Goal: Task Accomplishment & Management: Manage account settings

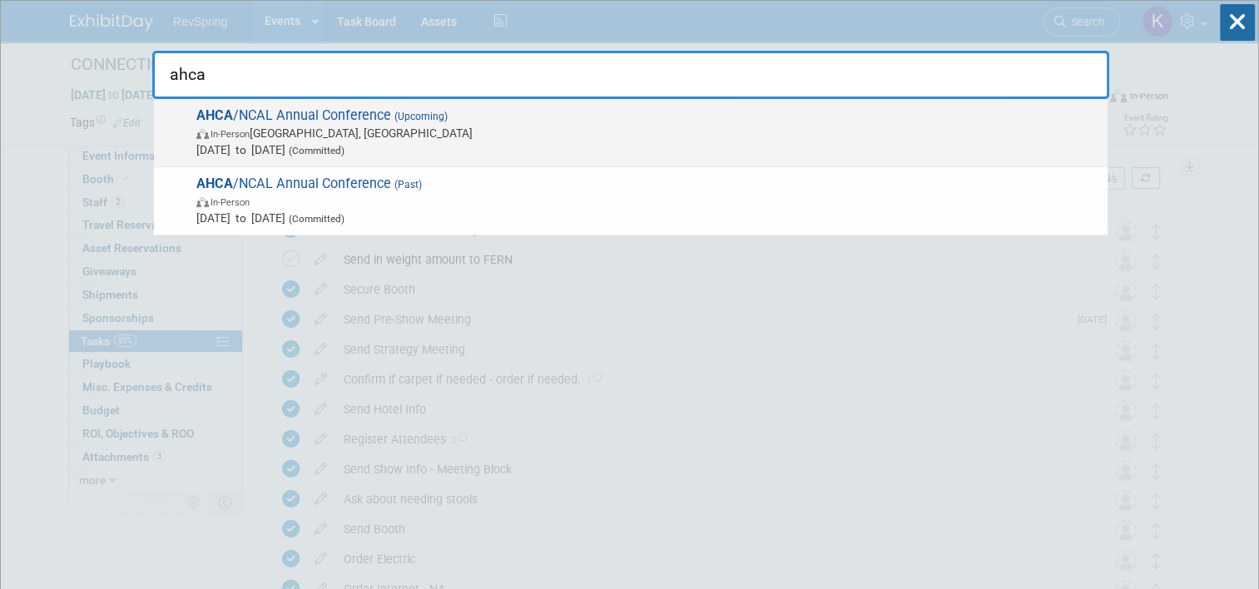
type input "ahca"
click at [789, 142] on span "Oct 19, 2025 to Oct 22, 2025 (Committed)" at bounding box center [647, 150] width 903 height 17
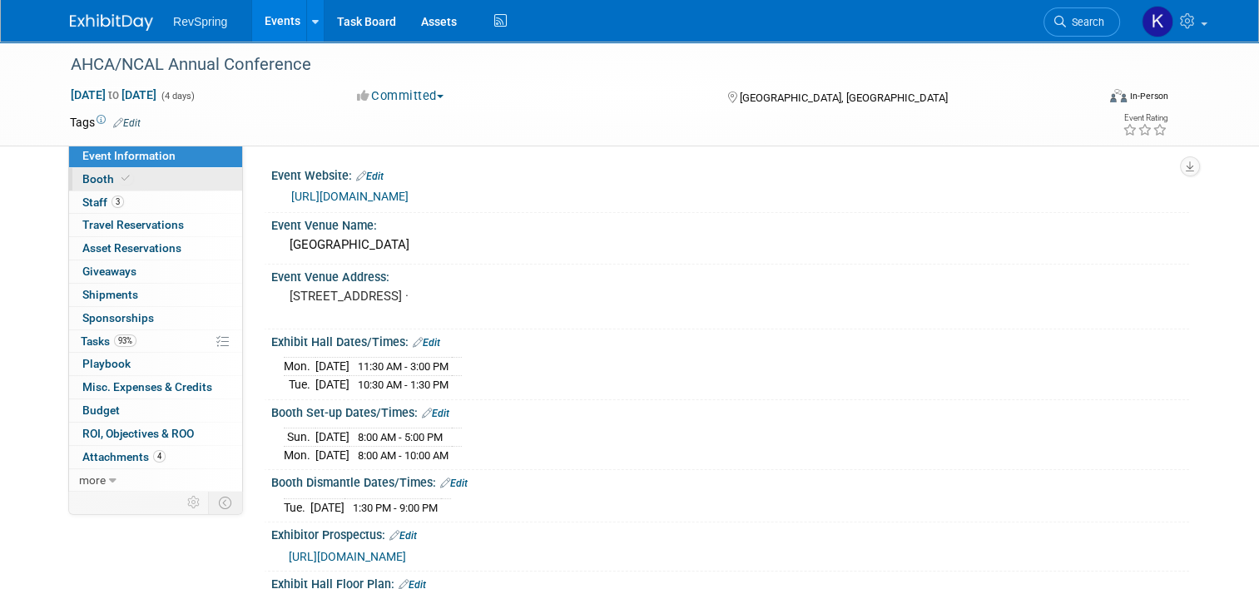
click at [145, 180] on link "Booth" at bounding box center [155, 179] width 173 height 22
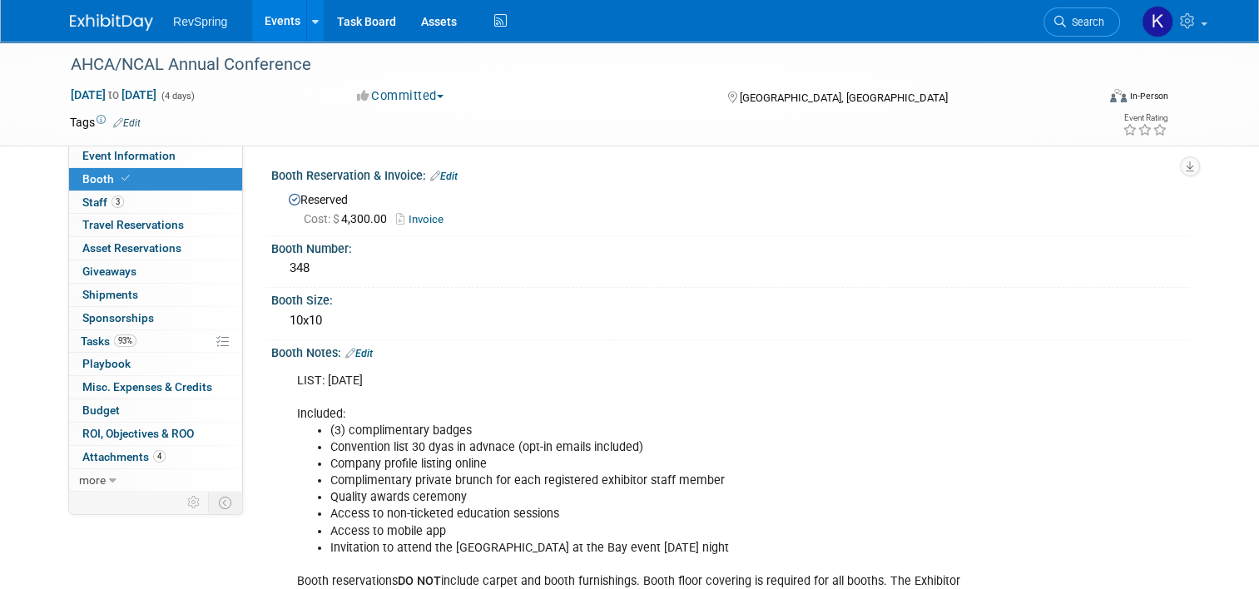
click at [279, 17] on link "Events" at bounding box center [282, 21] width 61 height 42
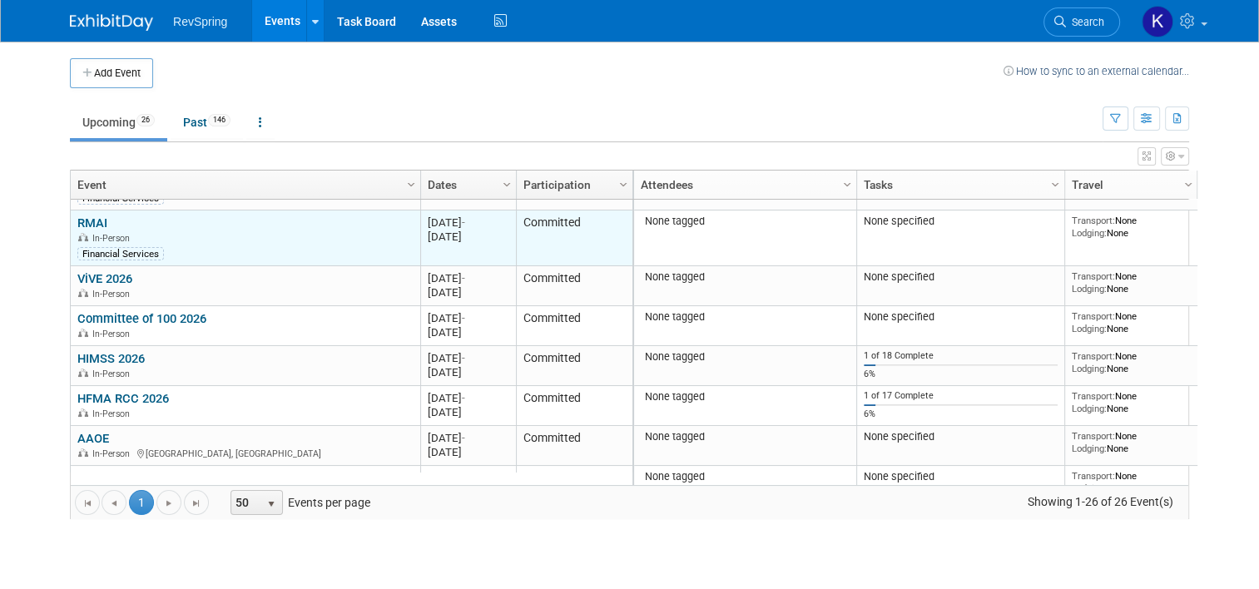
click at [83, 219] on link "RMAI" at bounding box center [92, 223] width 30 height 15
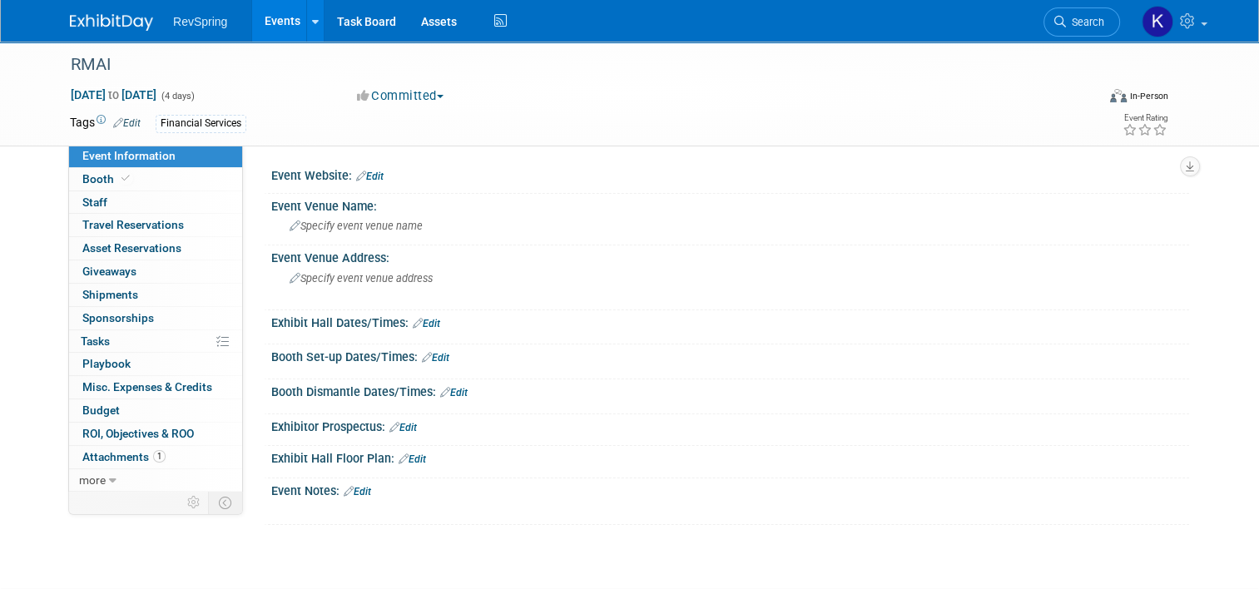
click at [363, 175] on link "Edit" at bounding box center [369, 177] width 27 height 12
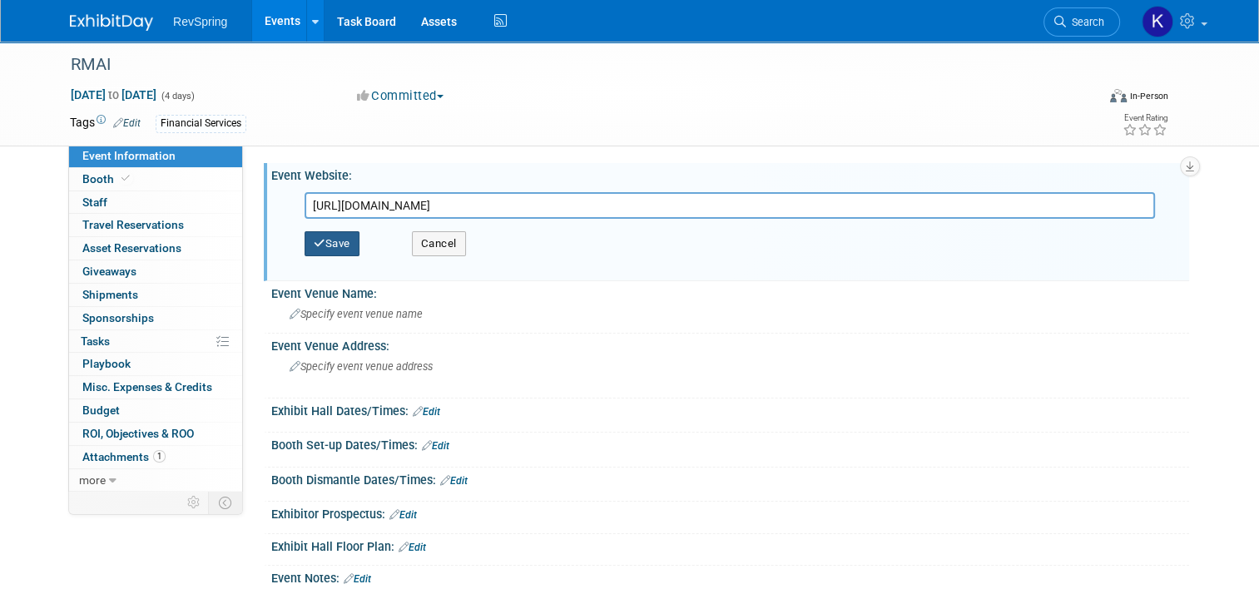
type input "https://rmaintl.org/events/2026-annual-conference-agenda/"
click at [331, 244] on button "Save" at bounding box center [332, 243] width 55 height 25
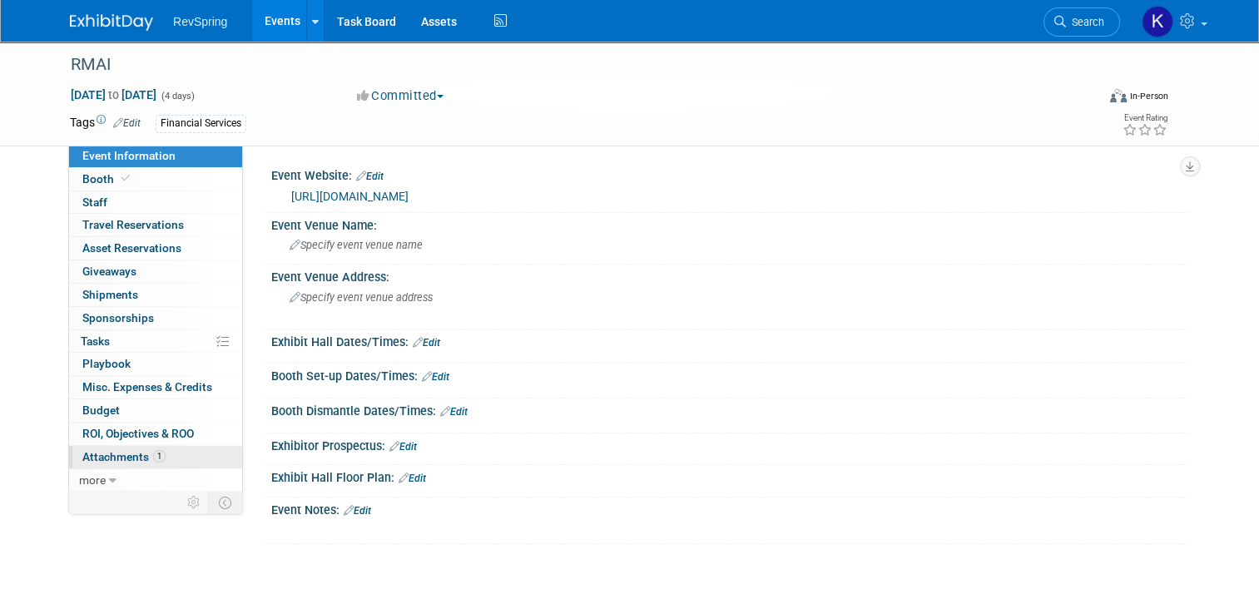
click at [181, 460] on link "1 Attachments 1" at bounding box center [155, 457] width 173 height 22
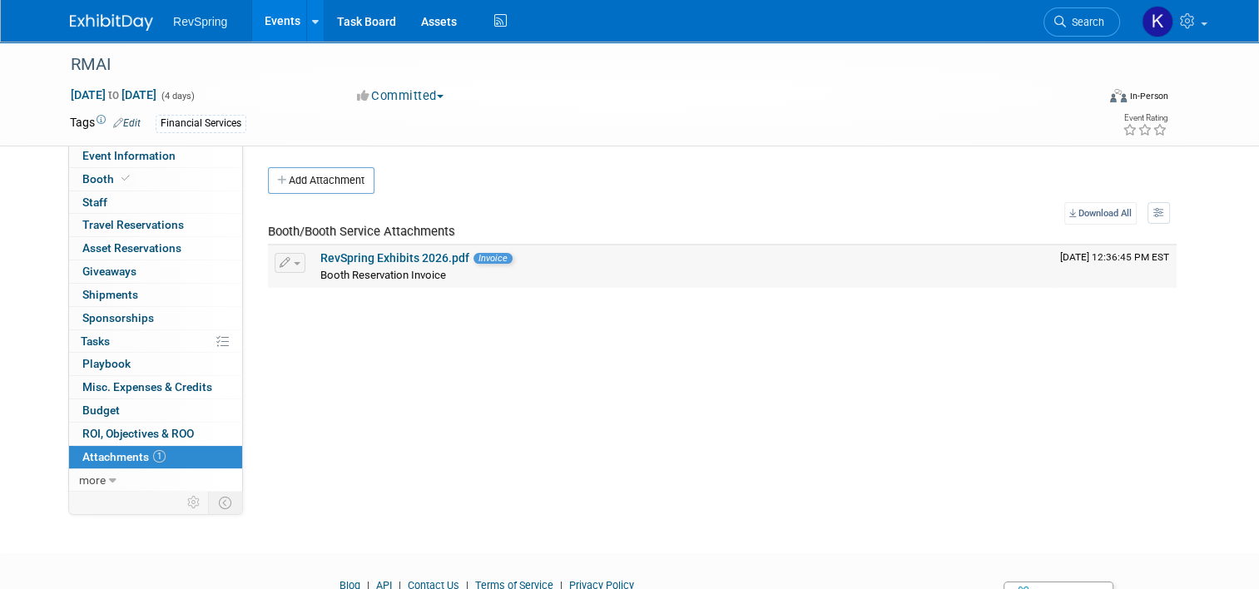
click at [414, 258] on link "RevSpring Exhibits 2026.pdf" at bounding box center [394, 257] width 149 height 13
click at [132, 188] on link "Booth" at bounding box center [155, 179] width 173 height 22
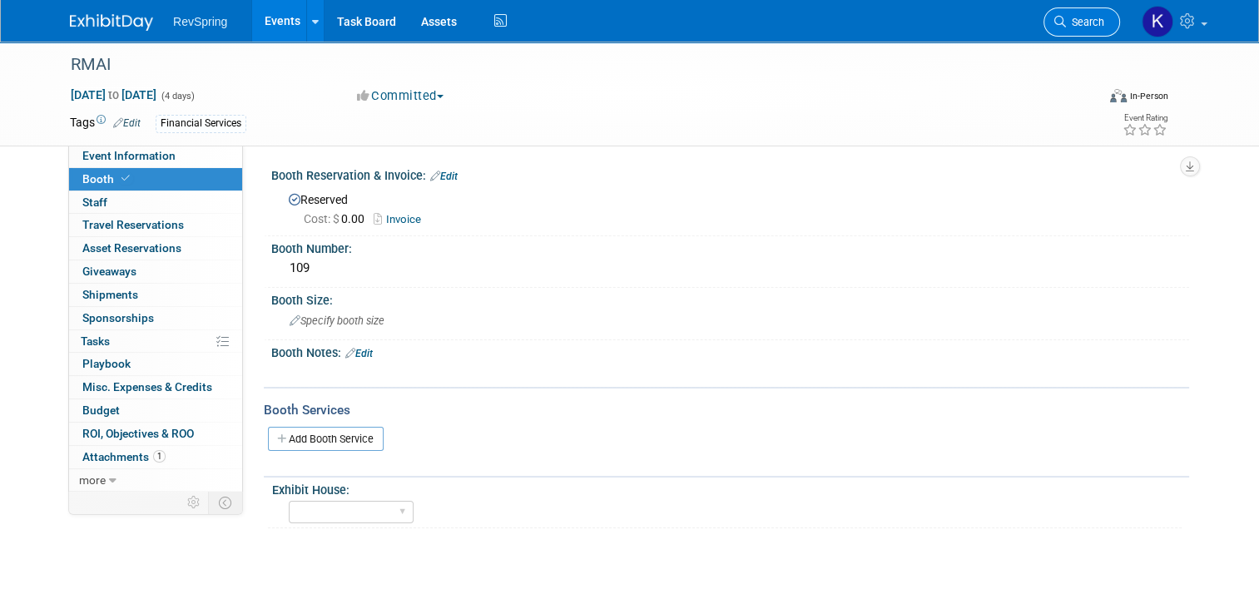
click at [1092, 28] on link "Search" at bounding box center [1082, 21] width 77 height 29
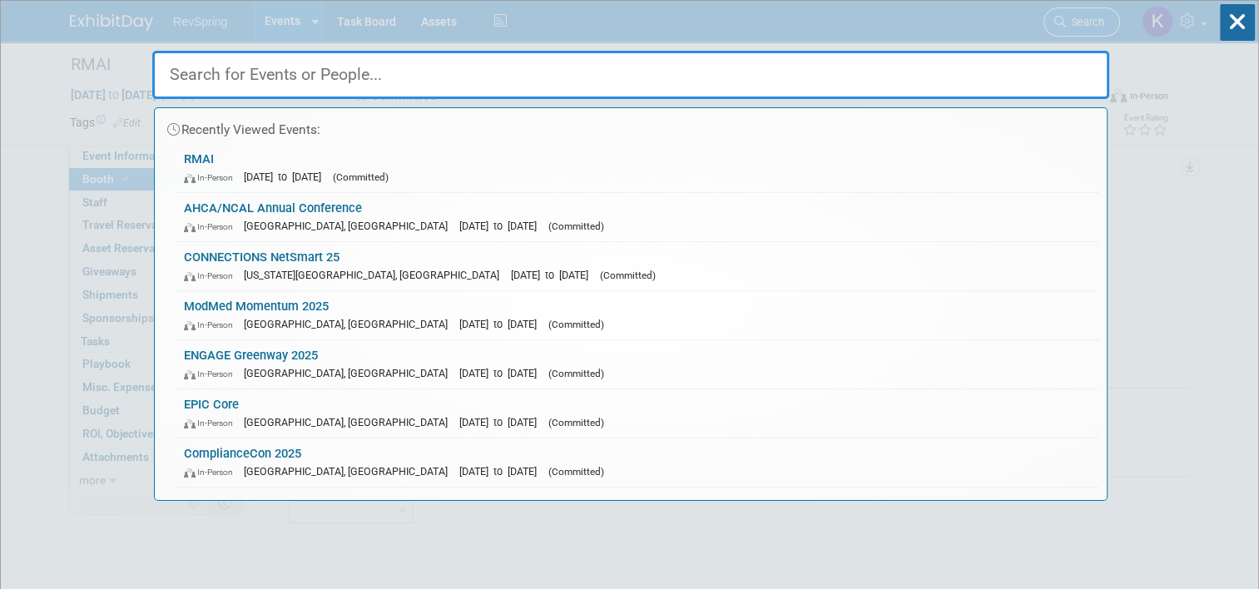
type input "p"
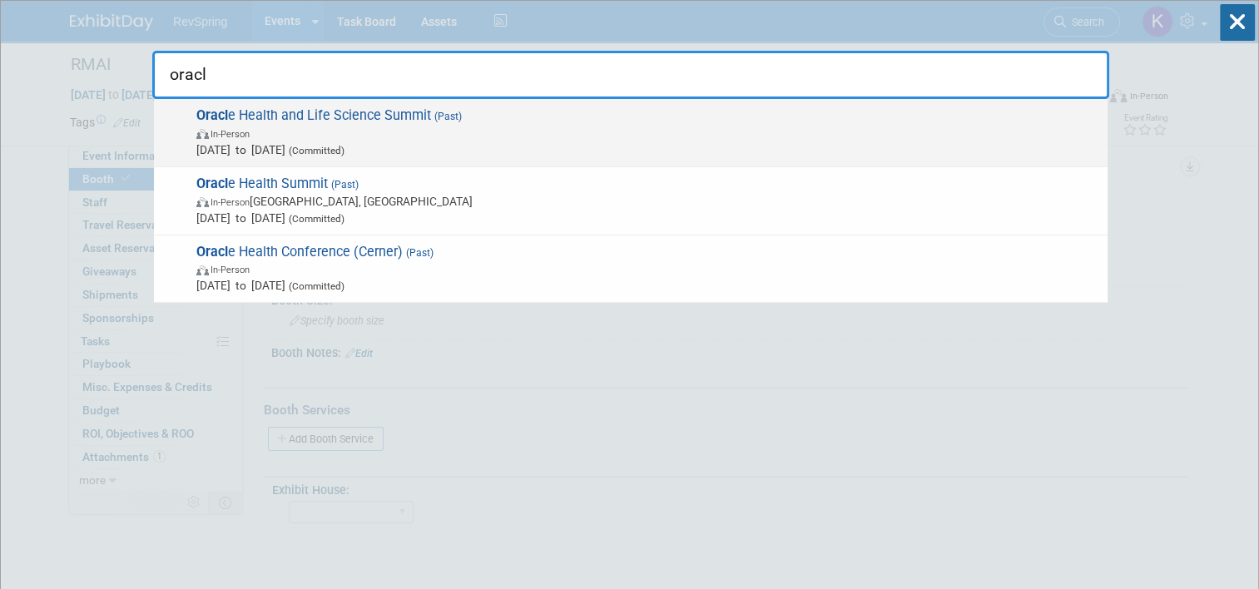
type input "oracl"
click at [596, 132] on span "In-Person" at bounding box center [647, 133] width 903 height 17
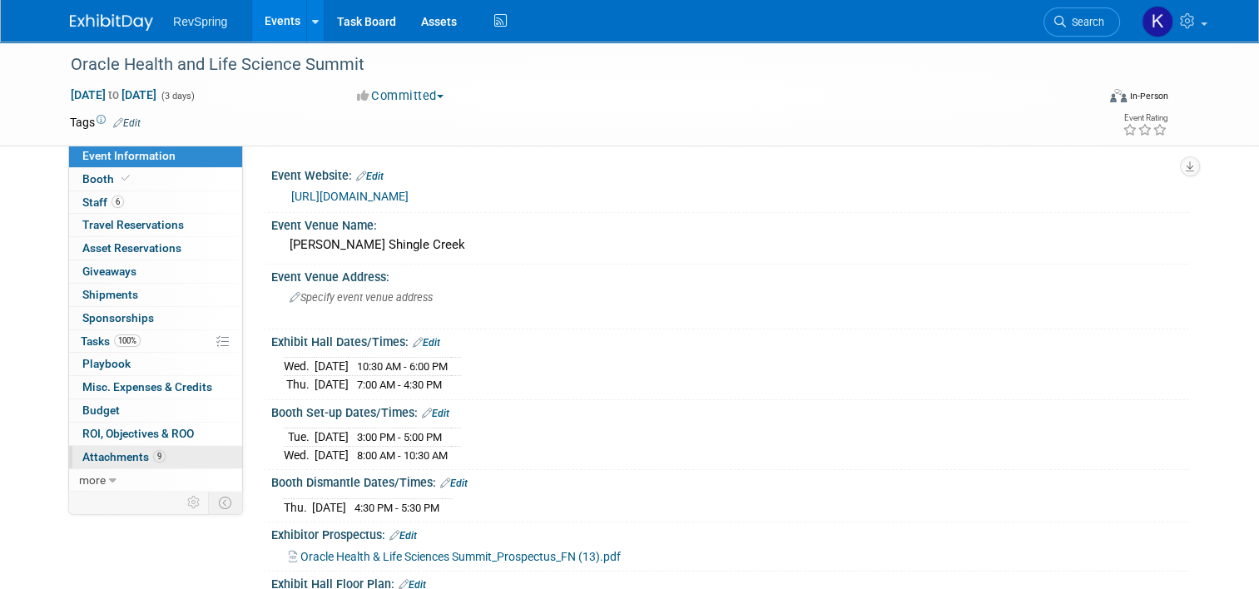
click at [153, 452] on span "9" at bounding box center [159, 456] width 12 height 12
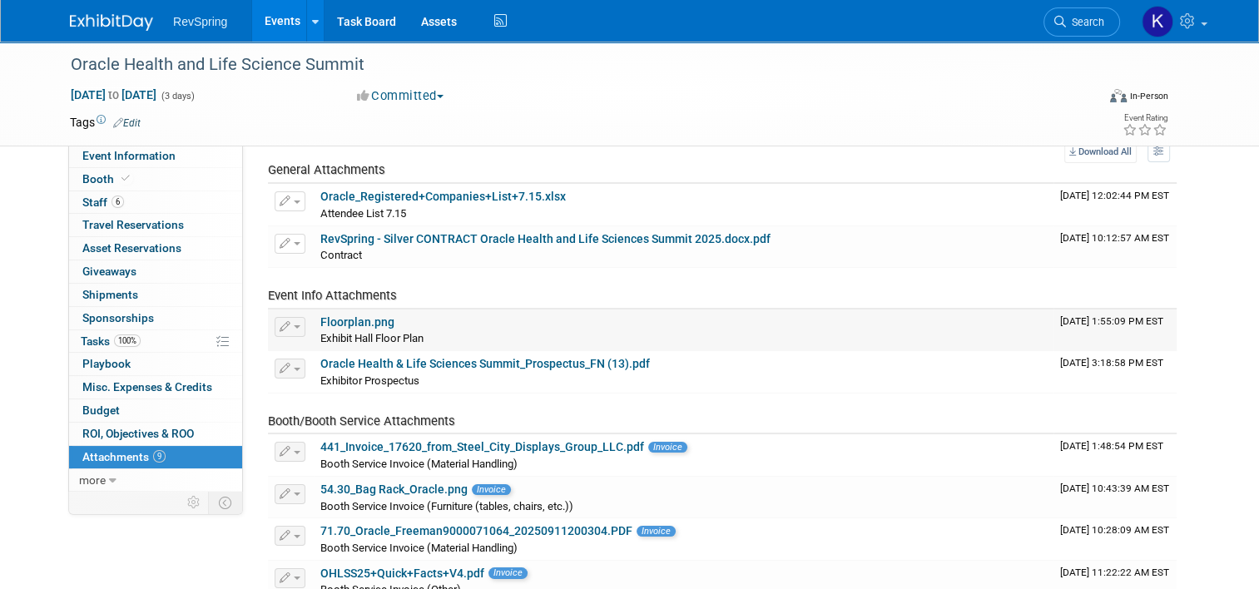
scroll to position [93, 0]
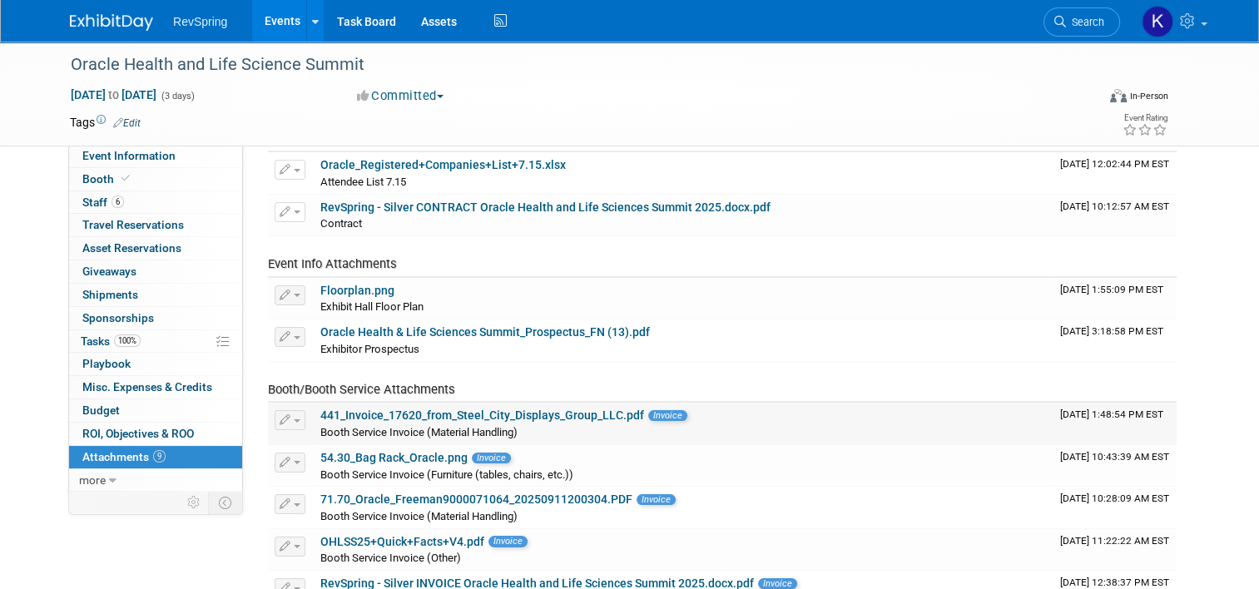
click at [466, 412] on link "441_Invoice_17620_from_Steel_City_Displays_Group_LLC.pdf" at bounding box center [482, 415] width 324 height 13
click at [1082, 14] on link "Search" at bounding box center [1082, 21] width 77 height 29
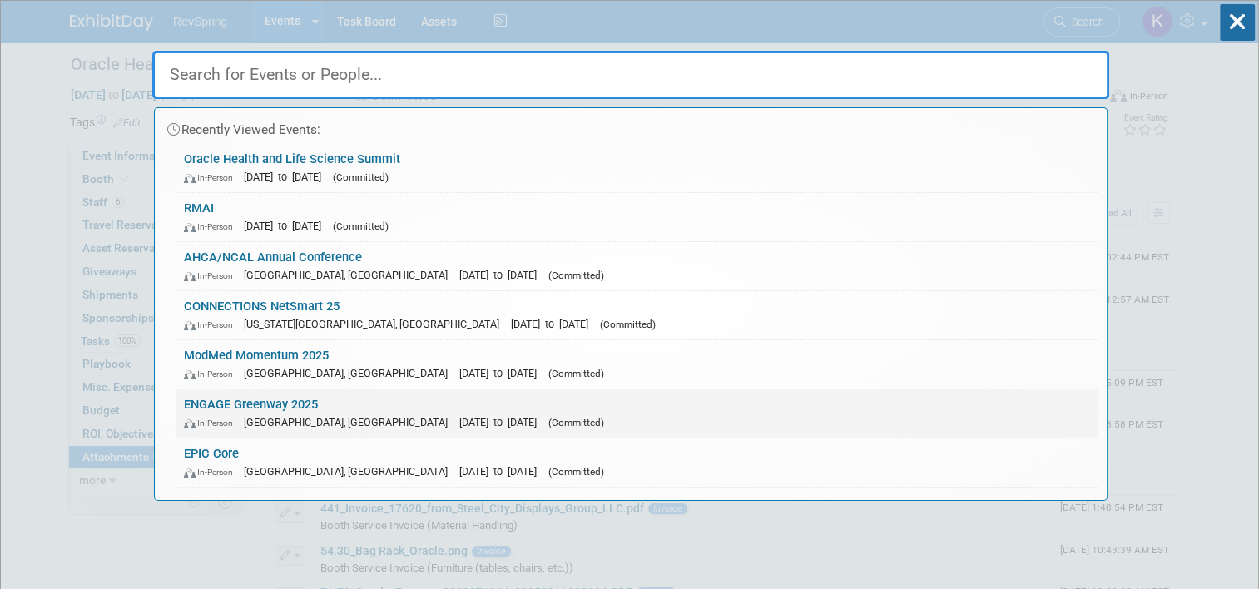
click at [305, 403] on link "ENGAGE Greenway 2025 In-Person Tampa, FL Nov 5, 2025 to Nov 7, 2025 (Committed)" at bounding box center [637, 414] width 923 height 48
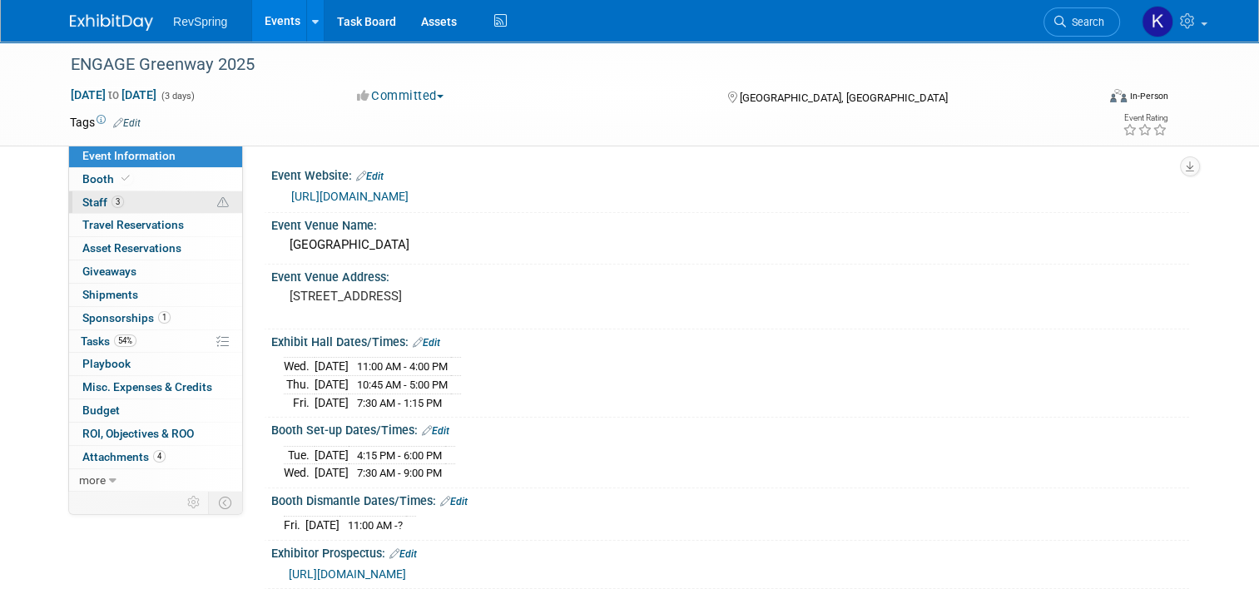
click at [118, 203] on link "3 Staff 3" at bounding box center [155, 202] width 173 height 22
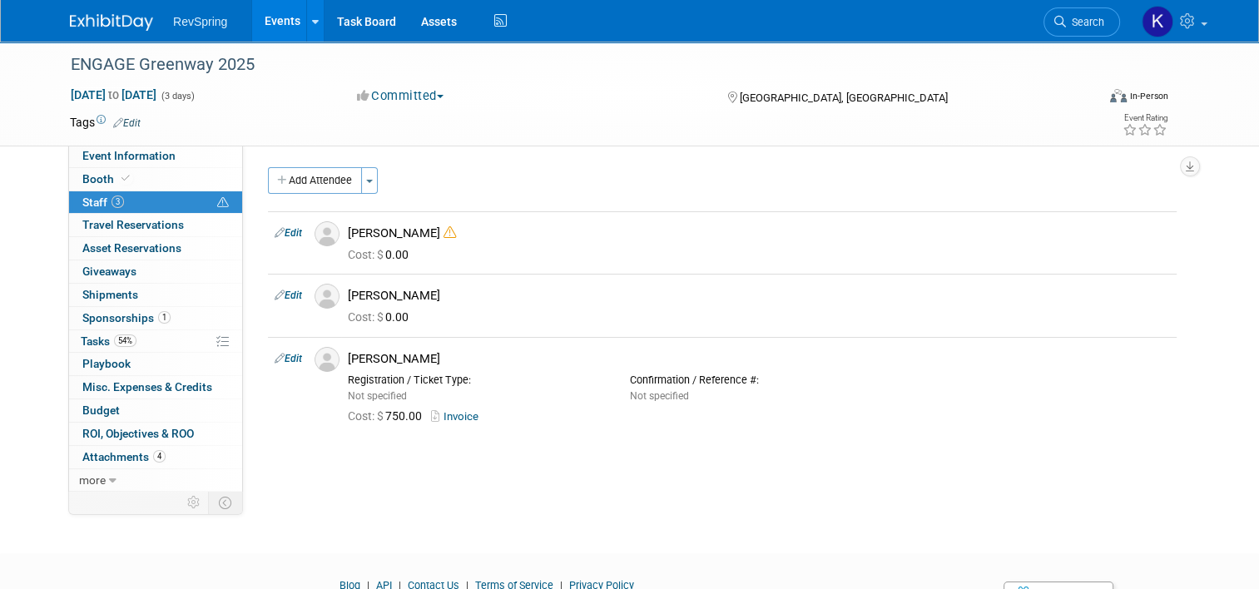
click at [169, 191] on link "3 Staff 3" at bounding box center [155, 202] width 173 height 22
click at [167, 186] on link "Booth" at bounding box center [155, 179] width 173 height 22
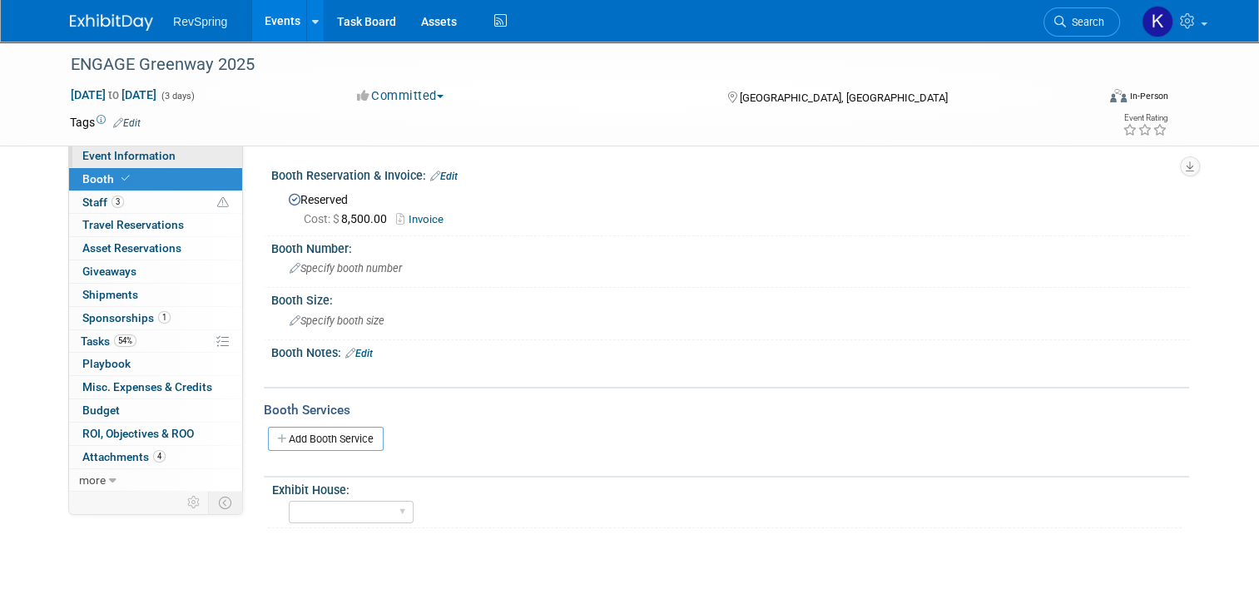
click at [176, 163] on link "Event Information" at bounding box center [155, 156] width 173 height 22
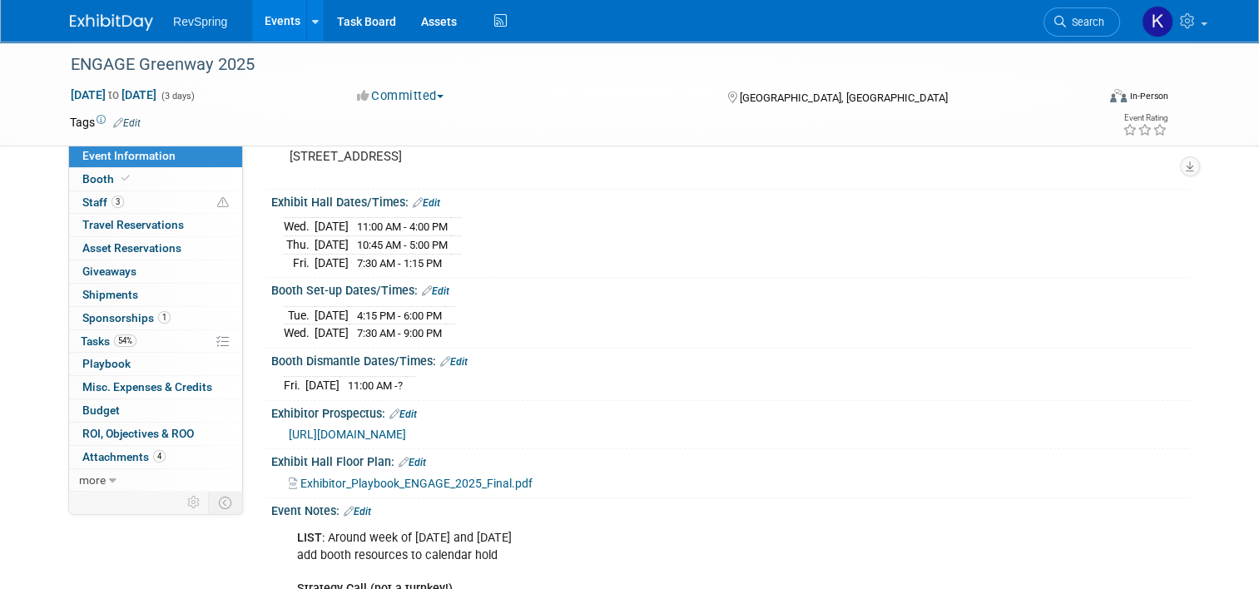
scroll to position [140, 0]
click at [344, 477] on span "Exhibitor_Playbook_ENGAGE_2025_Final.pdf" at bounding box center [416, 483] width 232 height 13
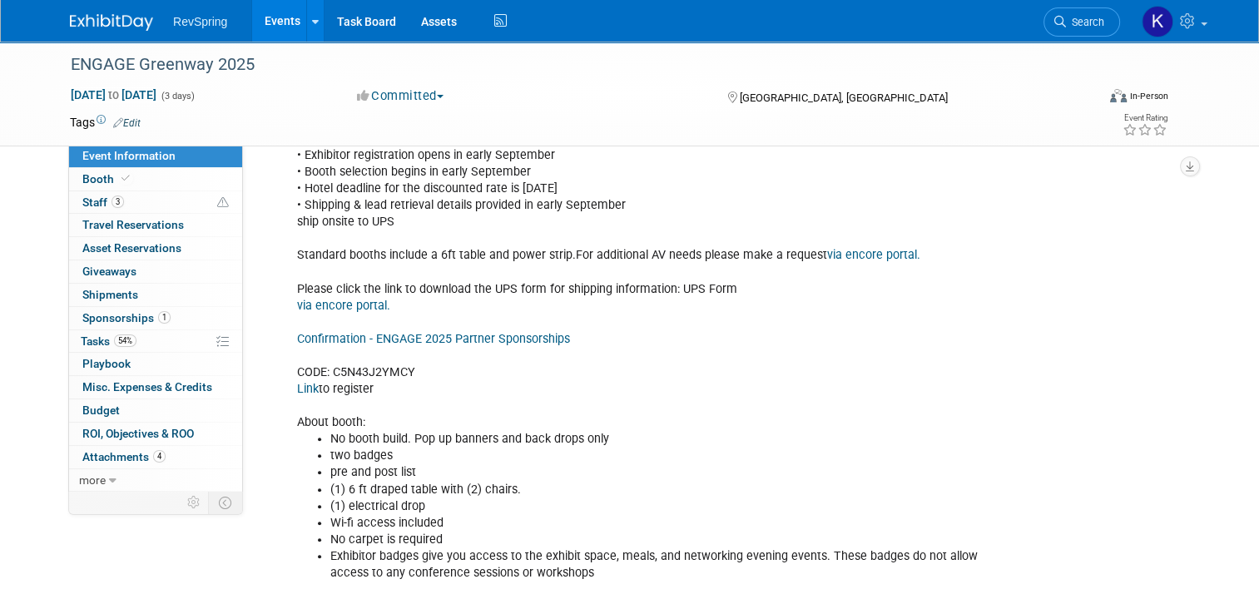
scroll to position [742, 0]
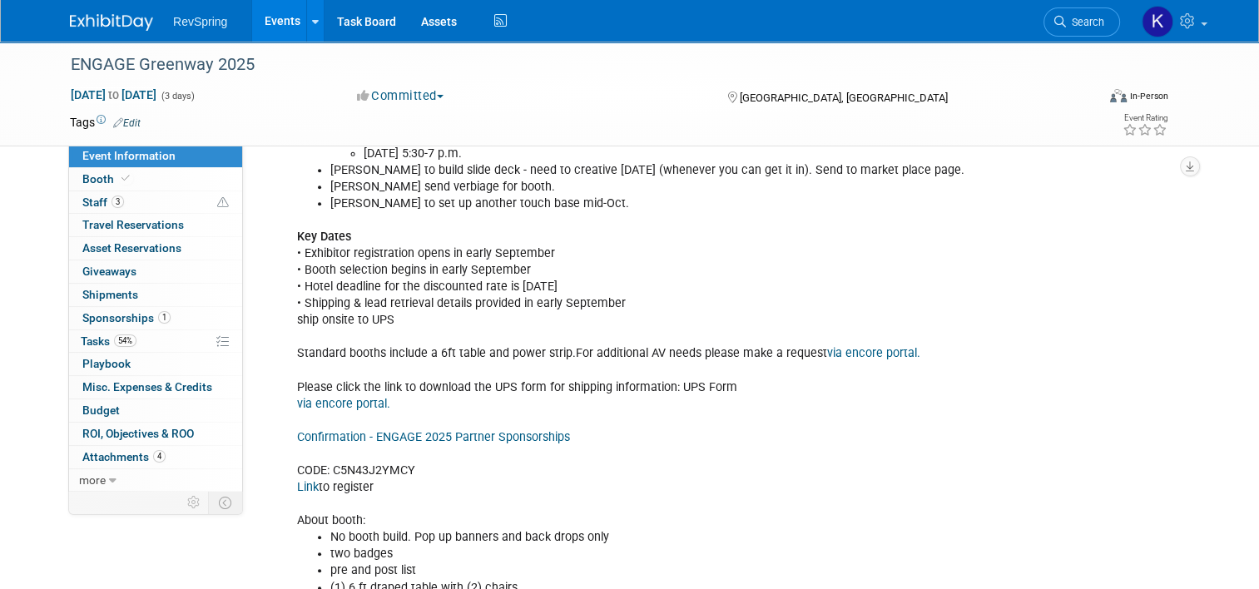
click at [354, 397] on link "via encore portal." at bounding box center [343, 404] width 93 height 14
click at [156, 237] on link "0 Asset Reservations 0" at bounding box center [155, 248] width 173 height 22
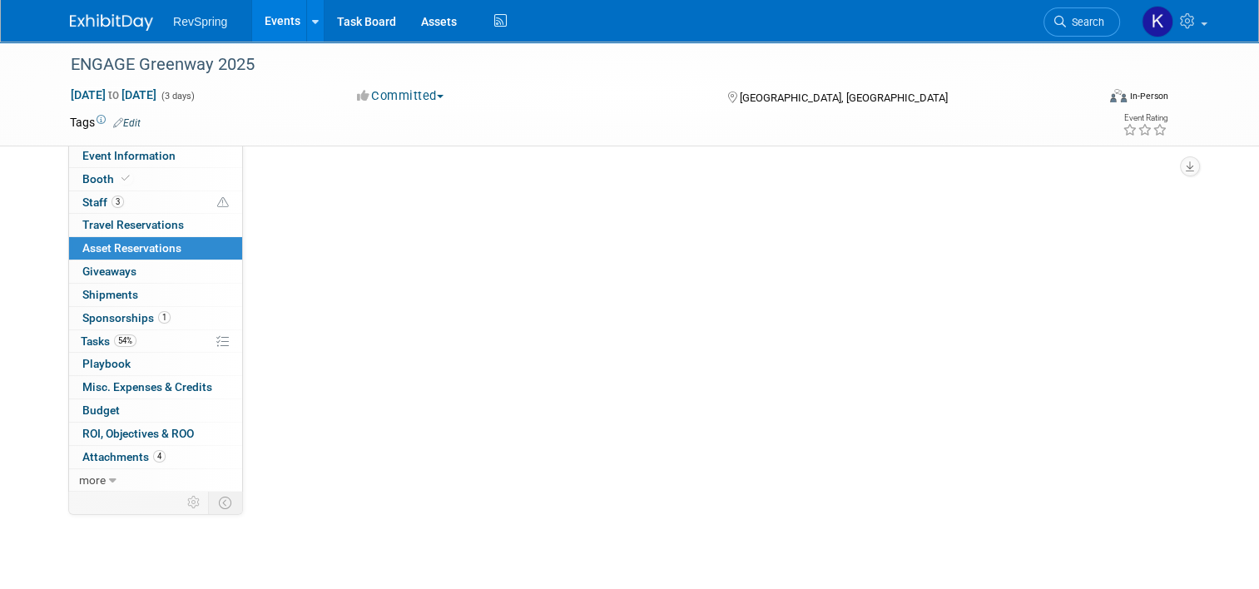
scroll to position [0, 0]
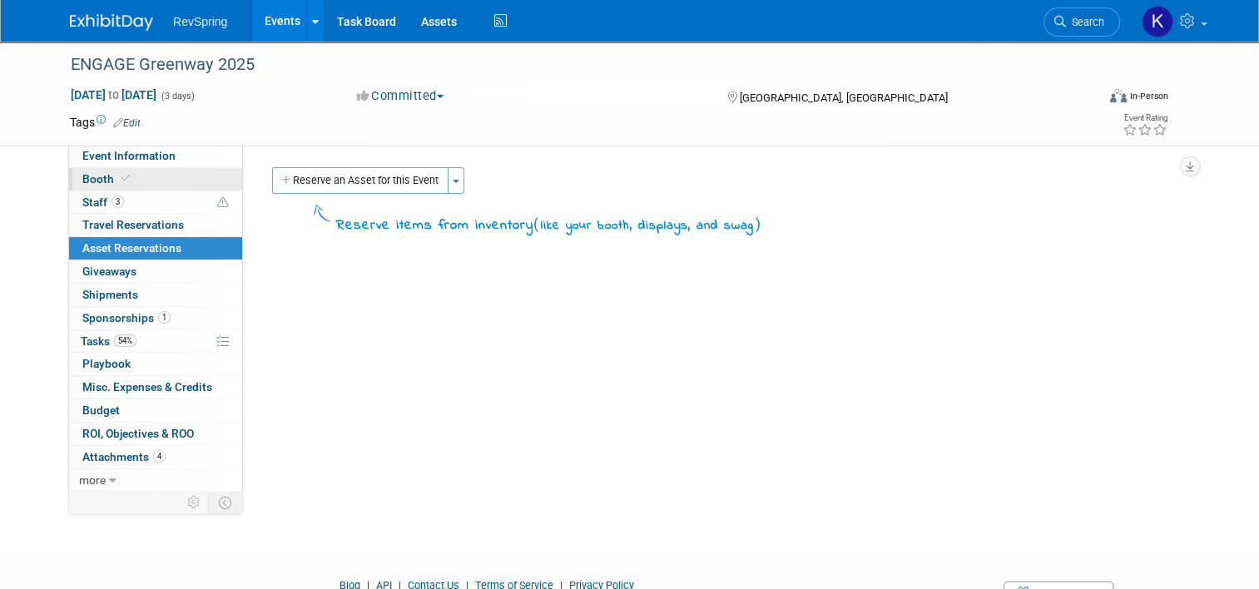
click at [137, 186] on link "Booth" at bounding box center [155, 179] width 173 height 22
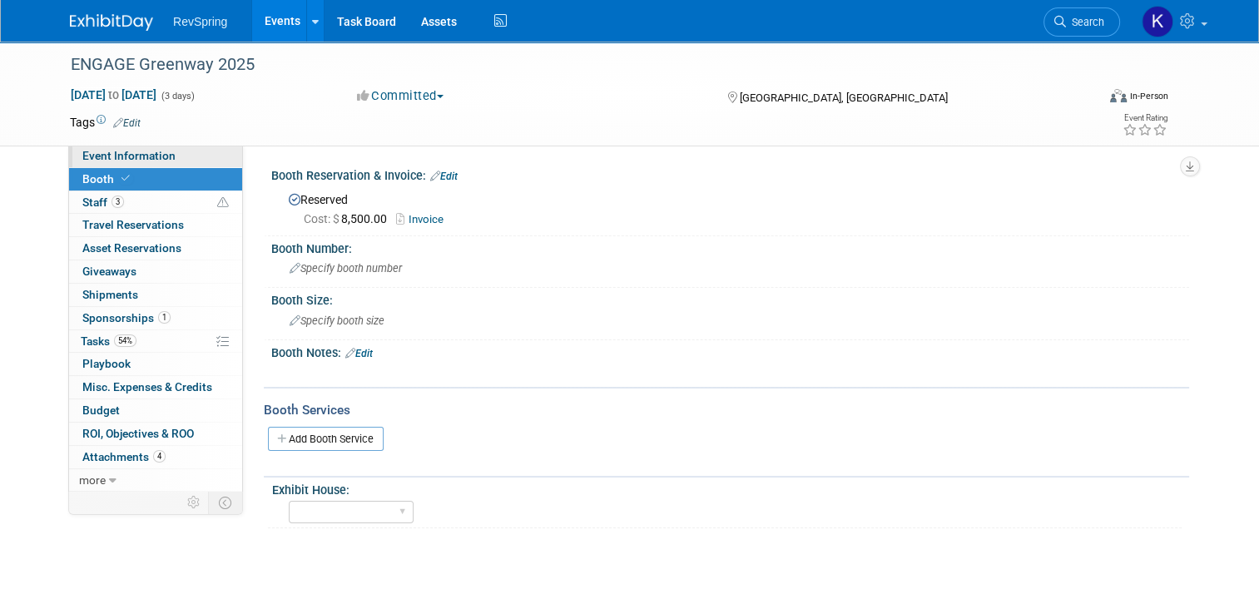
click at [186, 150] on link "Event Information" at bounding box center [155, 156] width 173 height 22
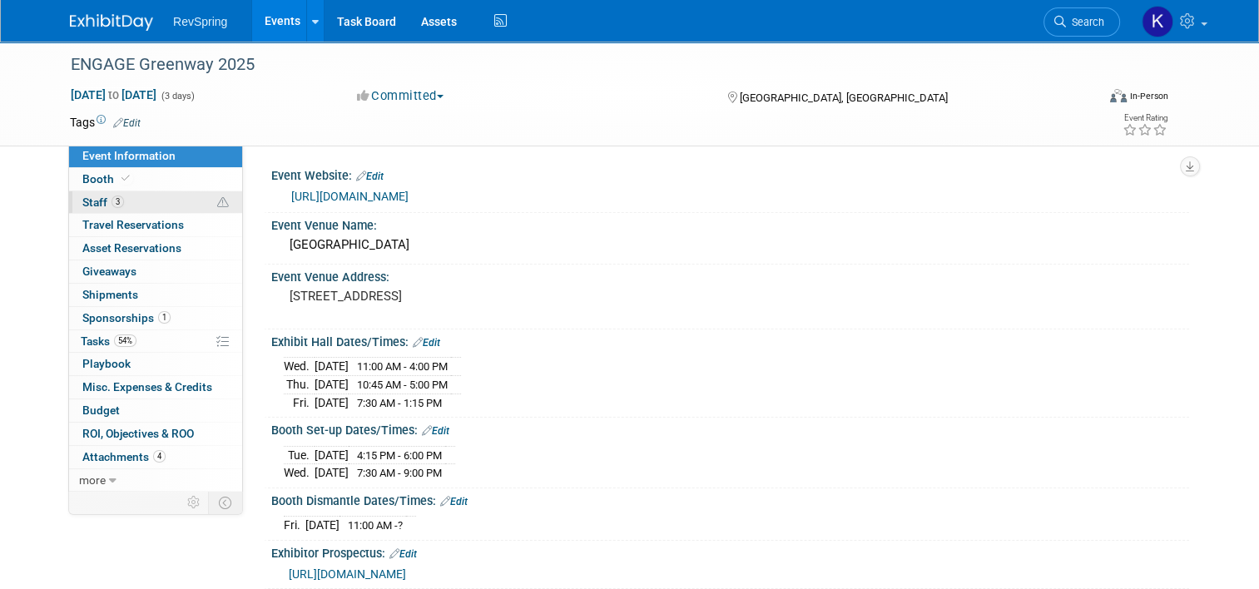
click at [117, 206] on link "3 Staff 3" at bounding box center [155, 202] width 173 height 22
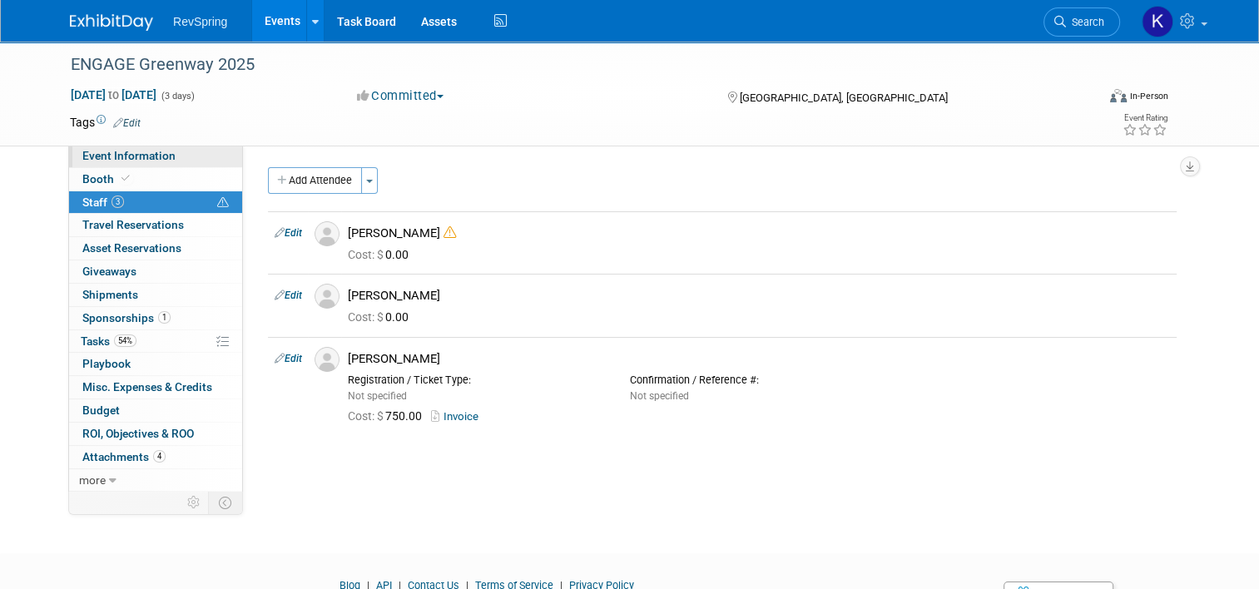
click at [176, 160] on link "Event Information" at bounding box center [155, 156] width 173 height 22
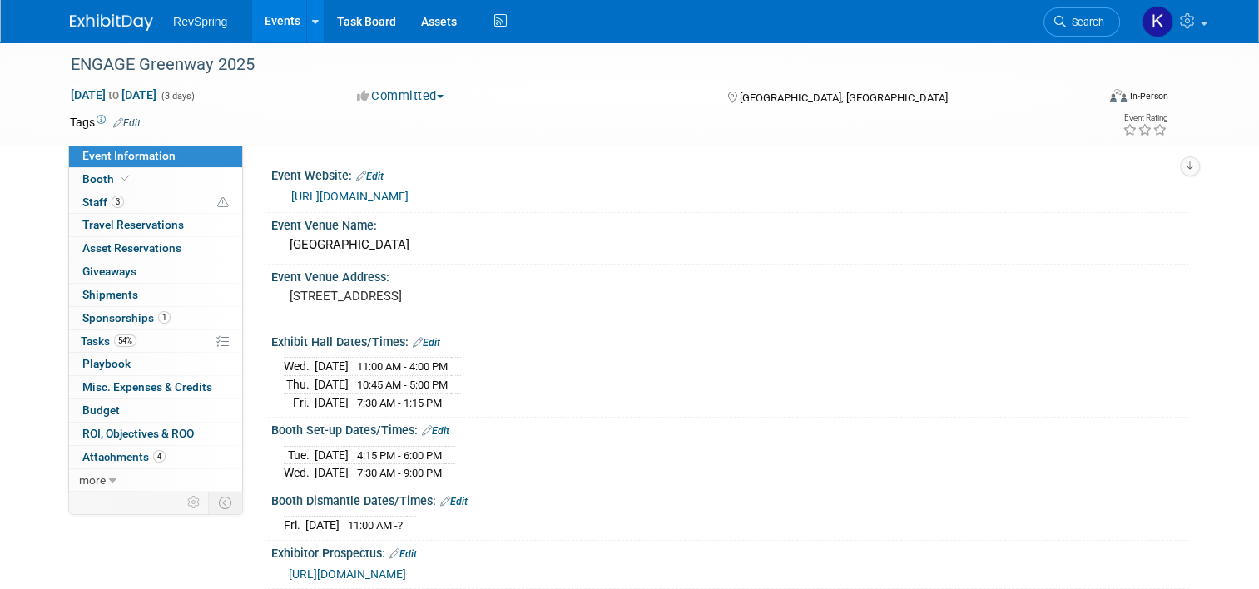
click at [576, 443] on div "[DATE] 4:15 PM - 6:00 PM [DATE] 7:30 AM - 9:00 PM" at bounding box center [730, 462] width 893 height 40
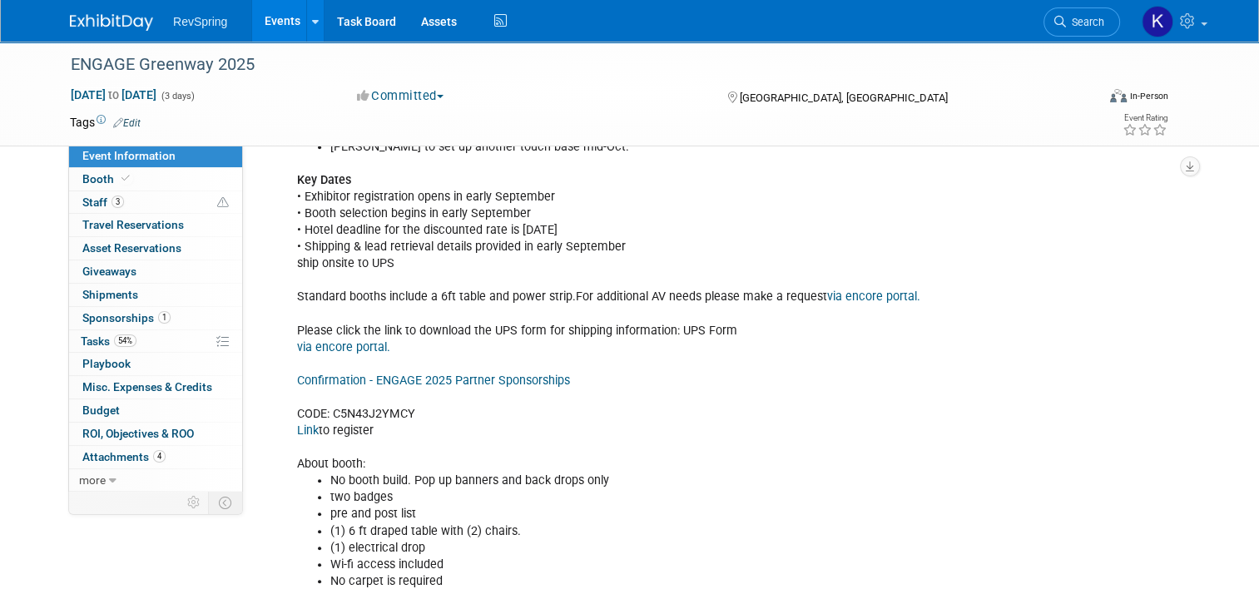
scroll to position [901, 0]
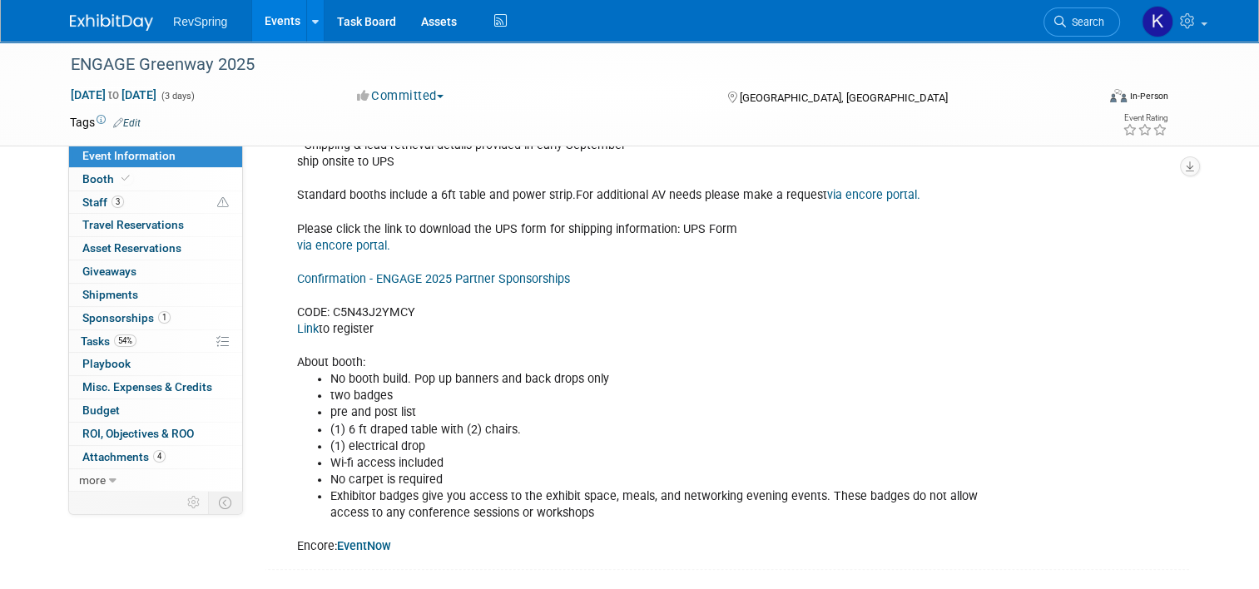
click at [485, 274] on link "Confirmation - ENGAGE 2025 Partner Sponsorships" at bounding box center [433, 279] width 273 height 14
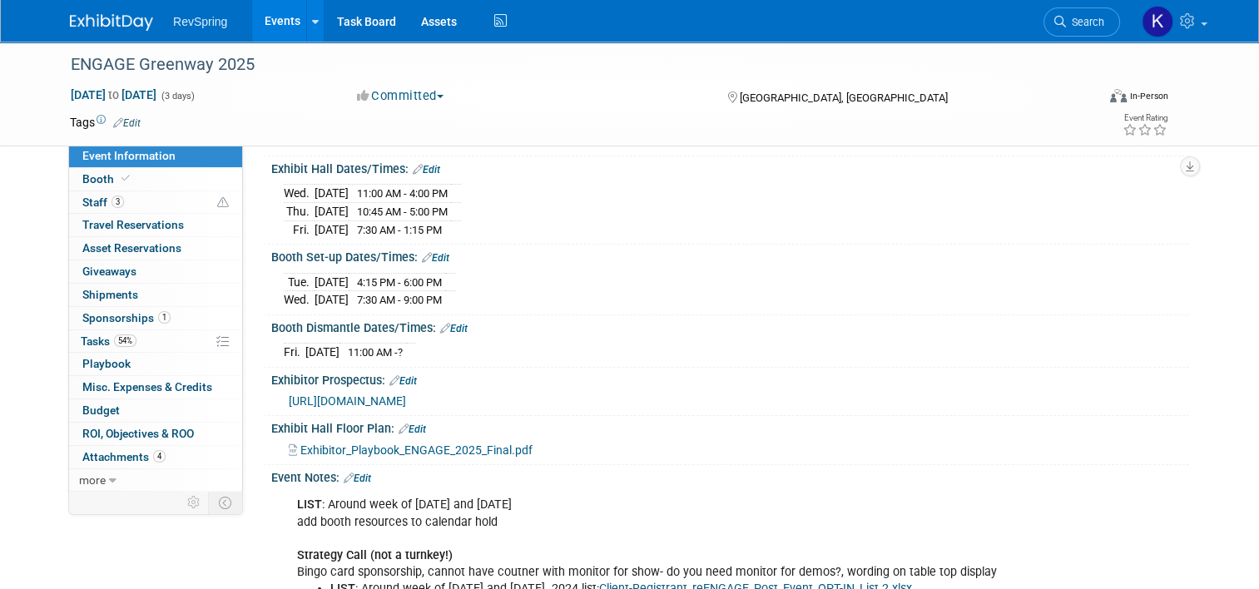
scroll to position [175, 0]
click at [123, 346] on span "Tasks 54%" at bounding box center [109, 341] width 56 height 13
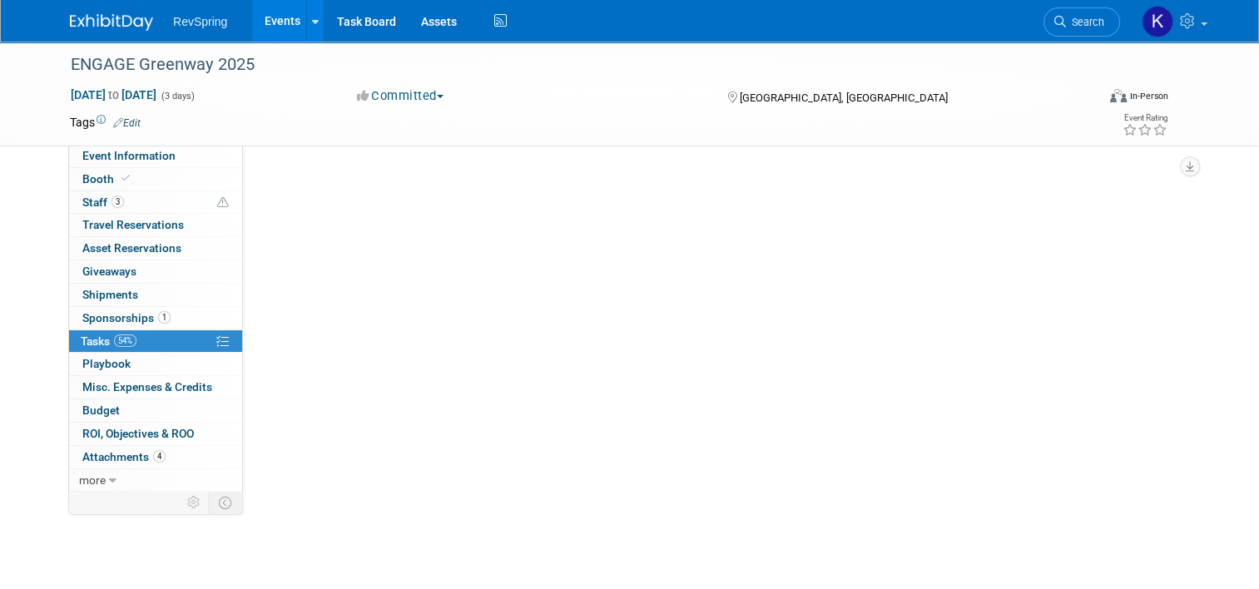
scroll to position [0, 0]
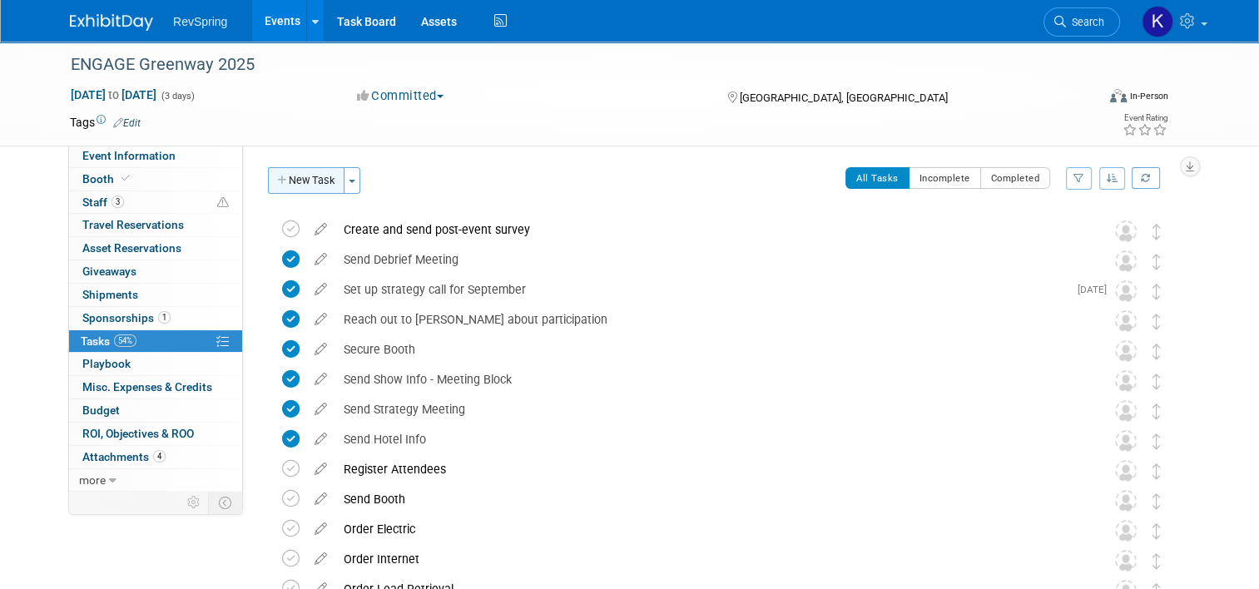
click at [307, 181] on button "New Task" at bounding box center [306, 180] width 77 height 27
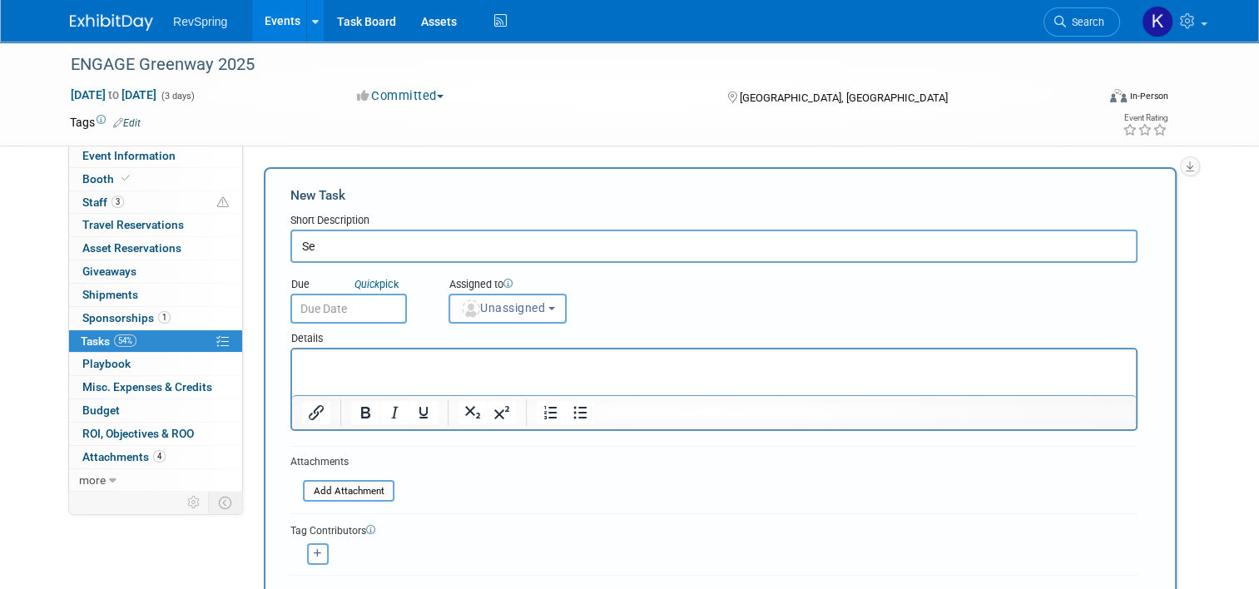
type input "S"
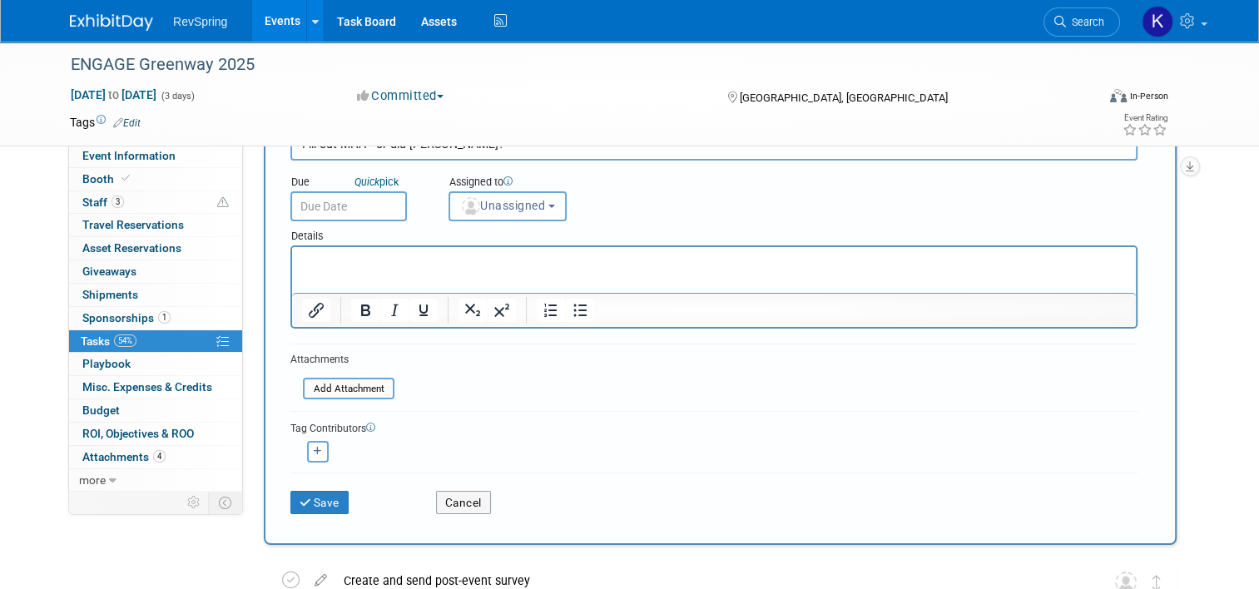
scroll to position [107, 0]
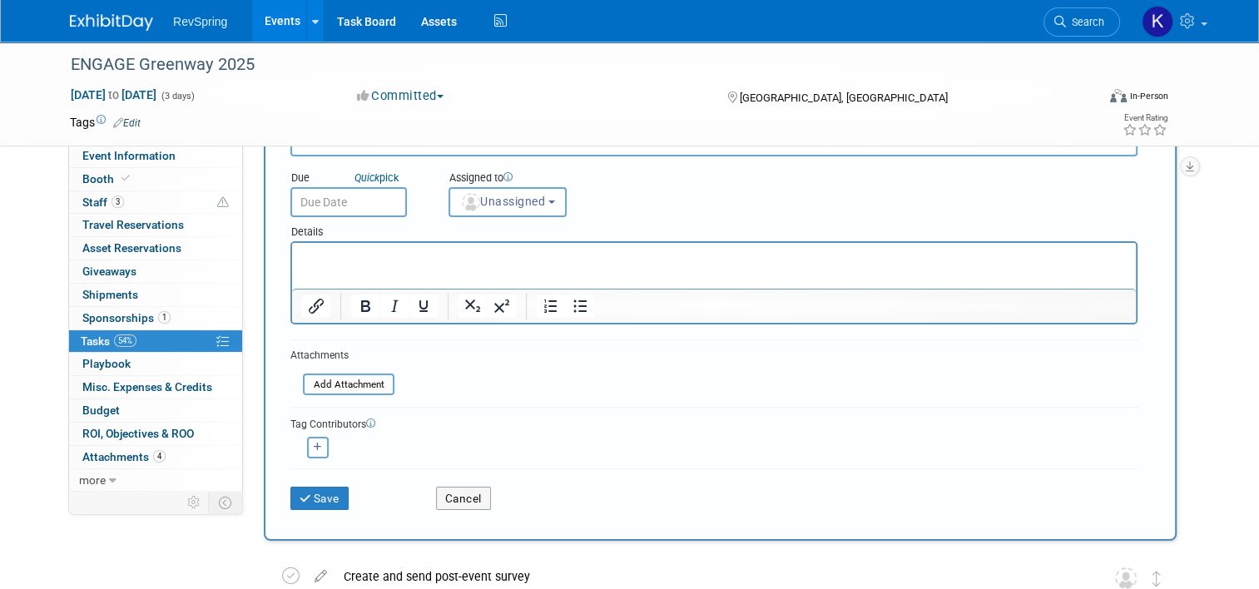
type input "Fill out MHA - or did [PERSON_NAME]?"
click at [321, 482] on div "Save" at bounding box center [351, 493] width 146 height 34
click at [313, 492] on button "Save" at bounding box center [319, 498] width 58 height 23
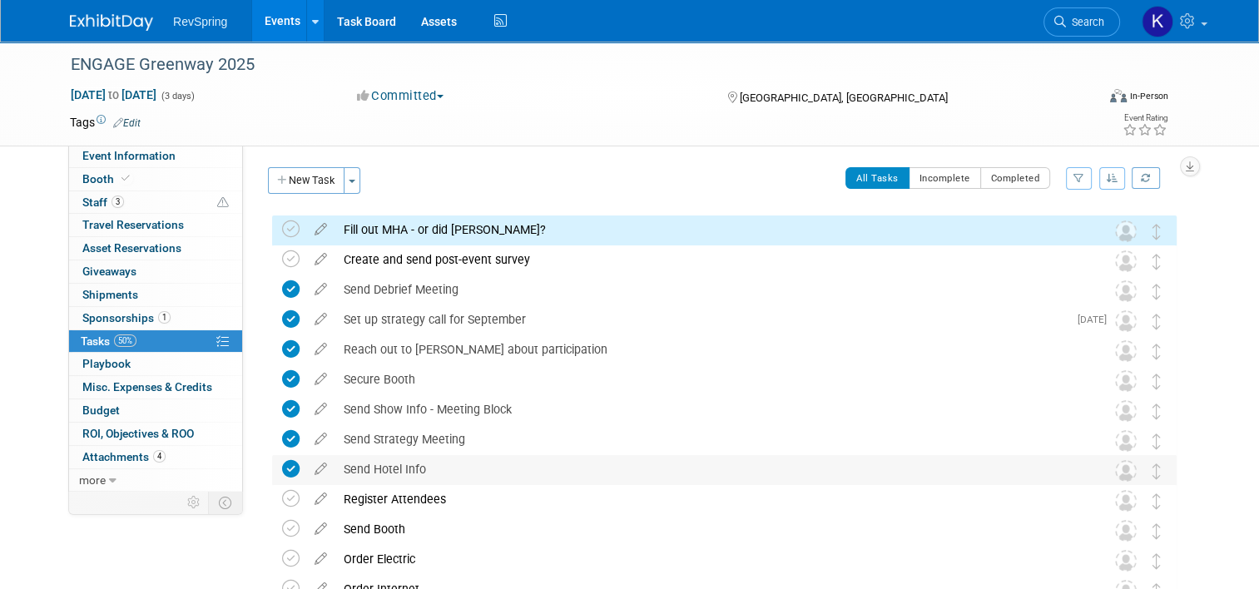
scroll to position [77, 0]
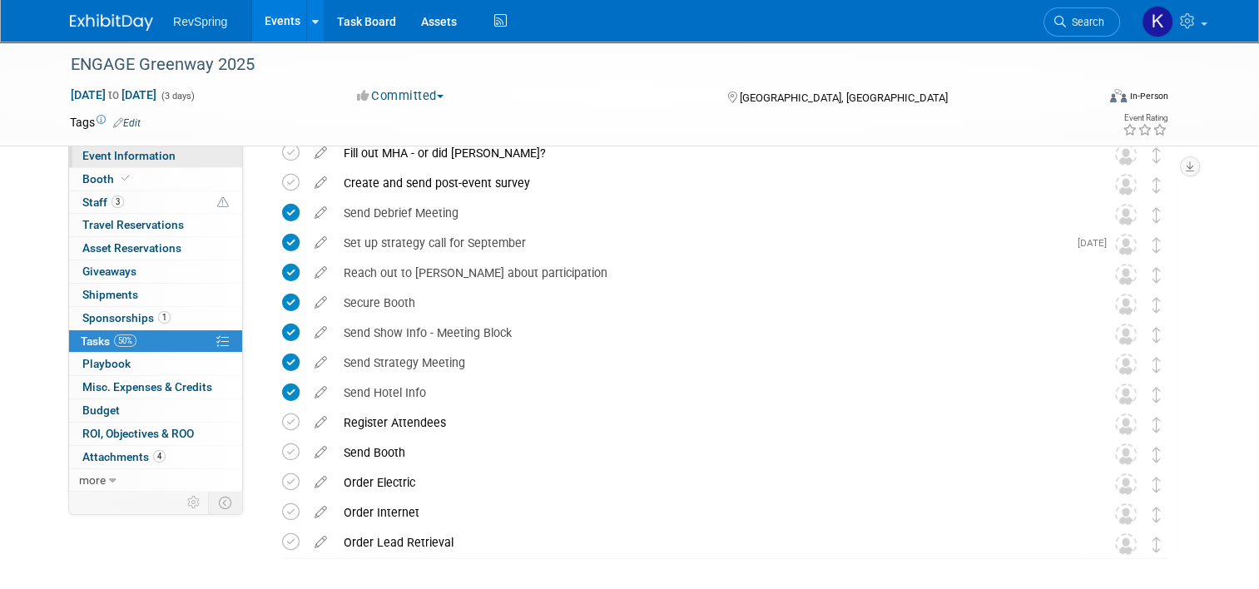
click at [180, 160] on link "Event Information" at bounding box center [155, 156] width 173 height 22
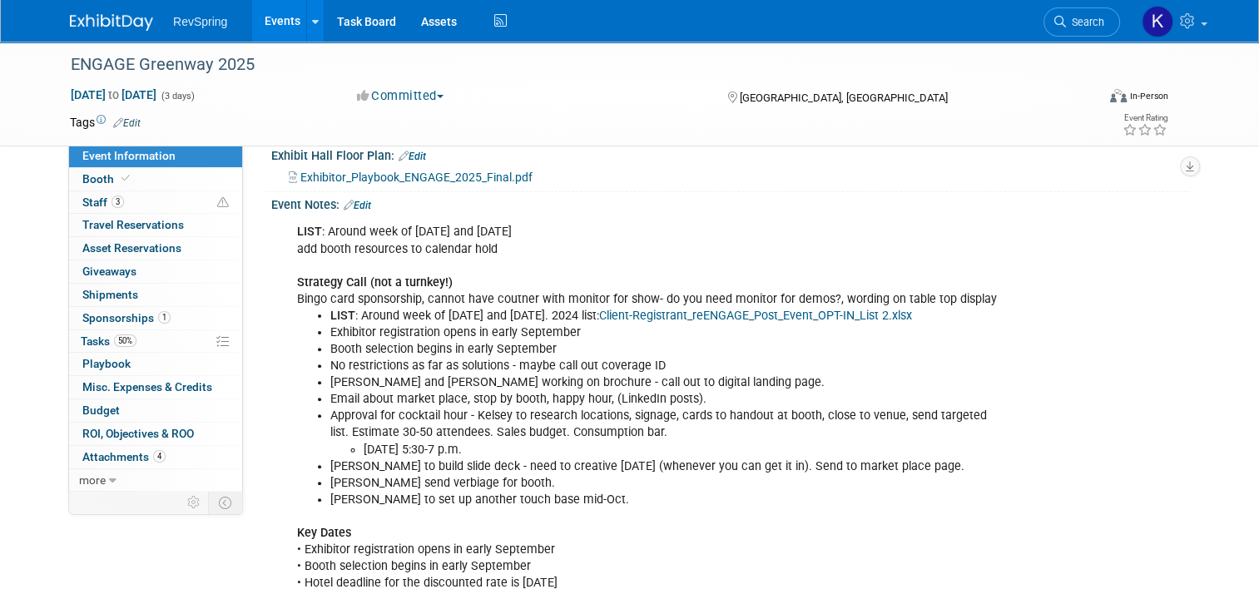
scroll to position [802, 0]
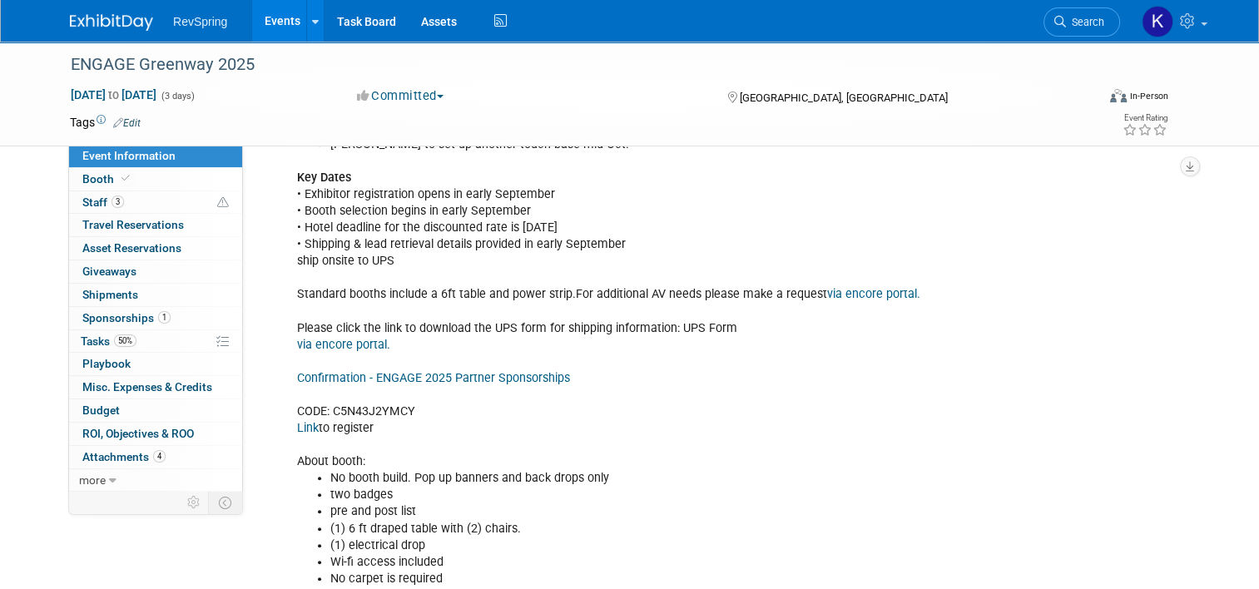
click at [299, 421] on link "Link" at bounding box center [308, 428] width 22 height 14
click at [140, 193] on link "3 Staff 3" at bounding box center [155, 202] width 173 height 22
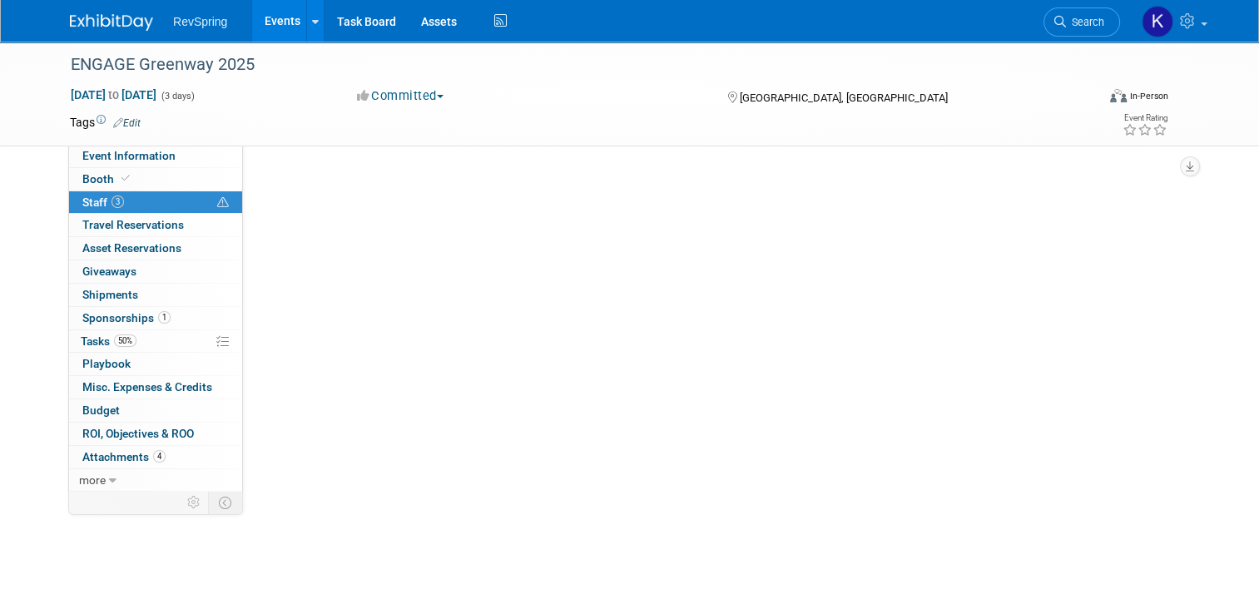
scroll to position [0, 0]
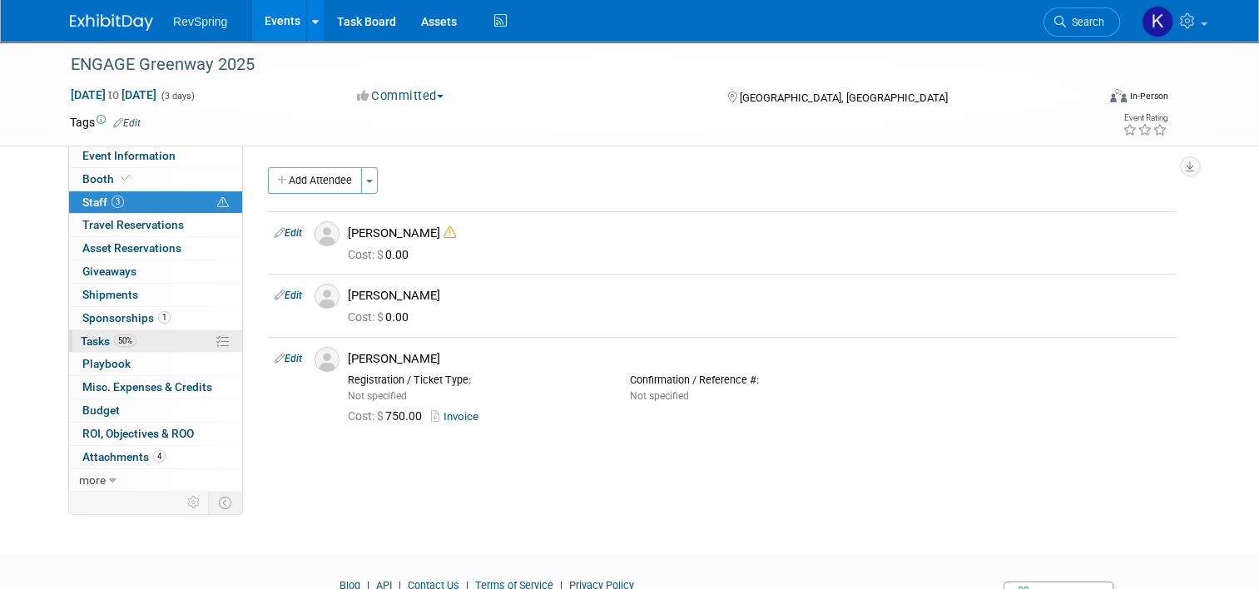
click at [117, 339] on span "50%" at bounding box center [125, 341] width 22 height 12
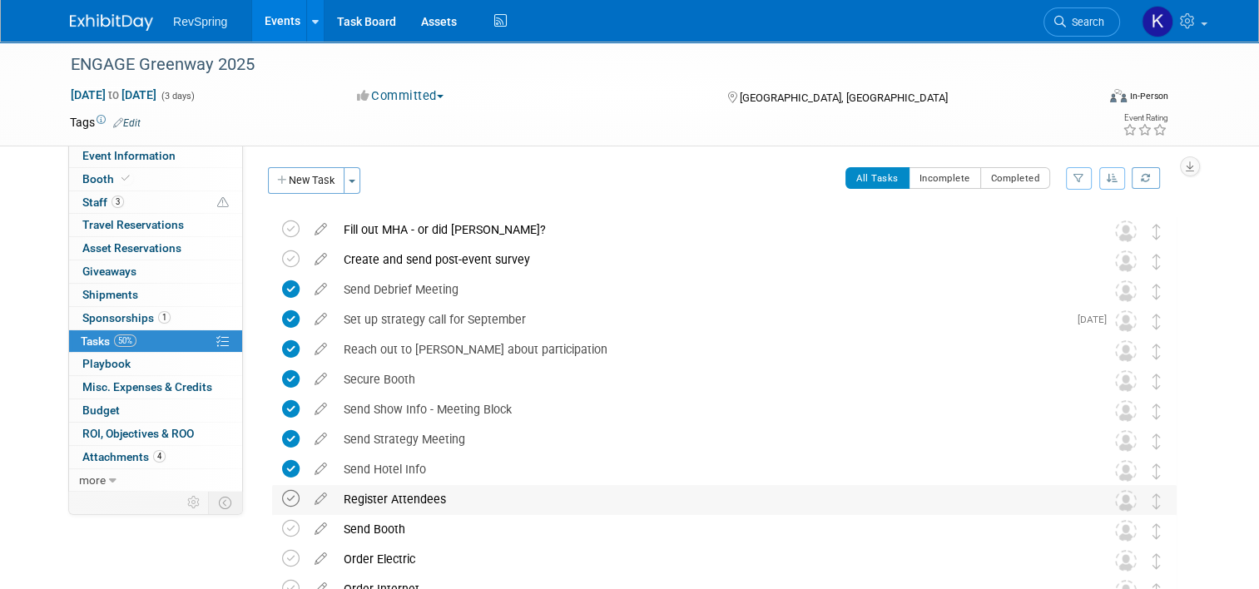
click at [282, 498] on icon at bounding box center [290, 498] width 17 height 17
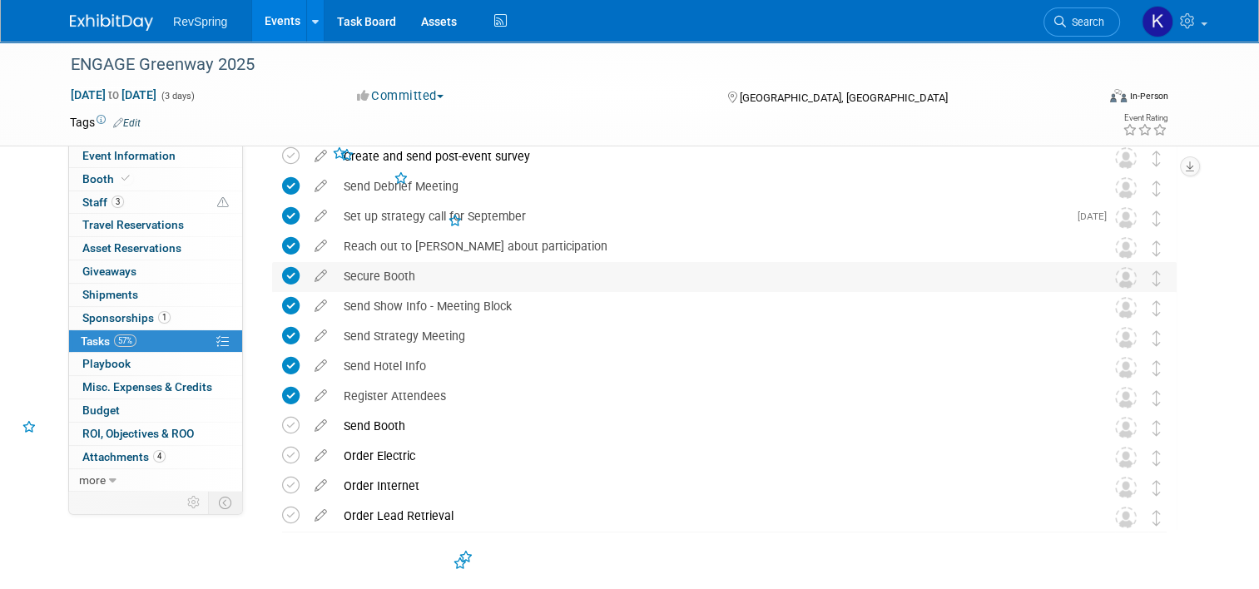
scroll to position [107, 0]
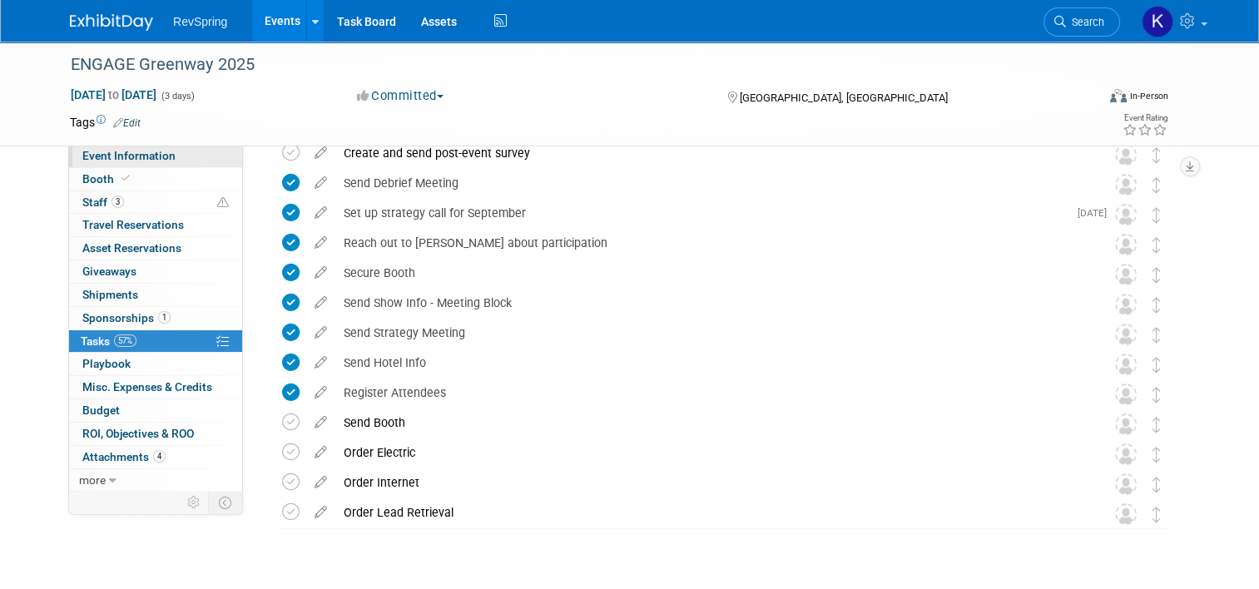
click at [127, 154] on span "Event Information" at bounding box center [128, 155] width 93 height 13
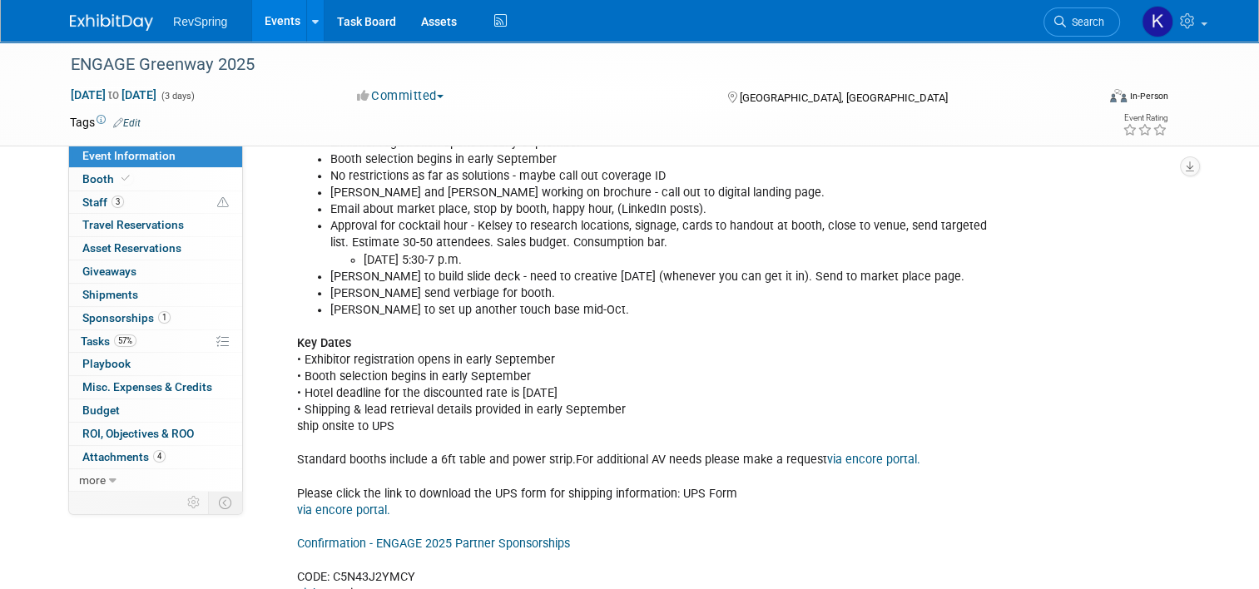
scroll to position [636, 0]
click at [373, 453] on div "LIST : Around week of [DATE] and [DATE] add booth resources to calendar hold St…" at bounding box center [649, 427] width 726 height 802
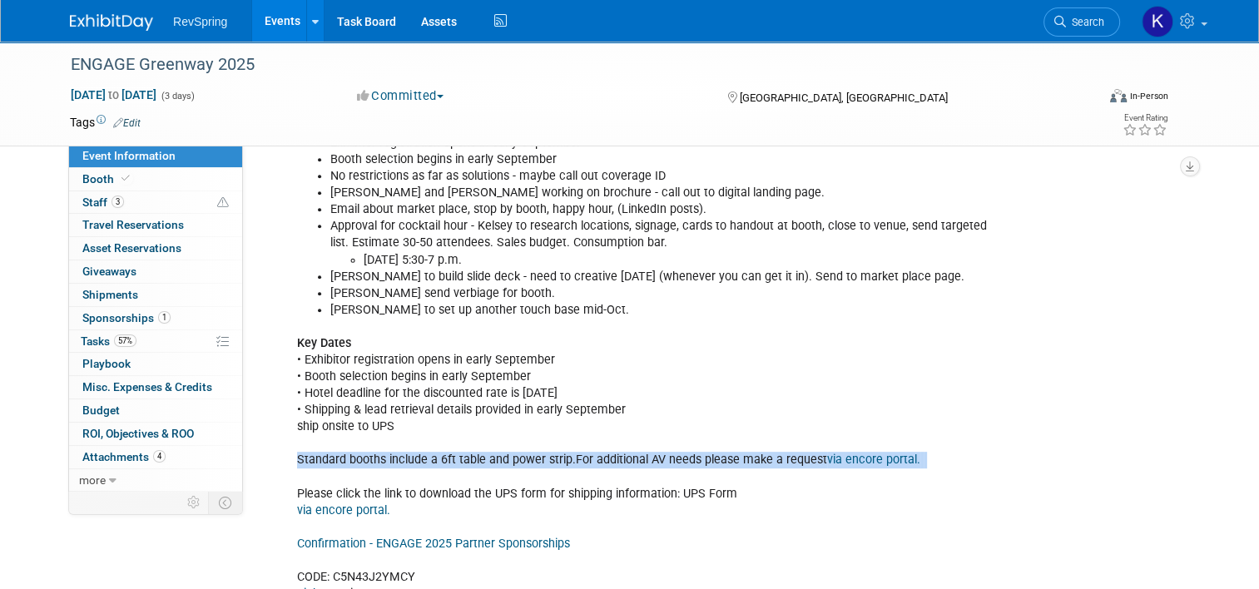
click at [373, 453] on div "LIST : Around week of [DATE] and [DATE] add booth resources to calendar hold St…" at bounding box center [649, 427] width 726 height 802
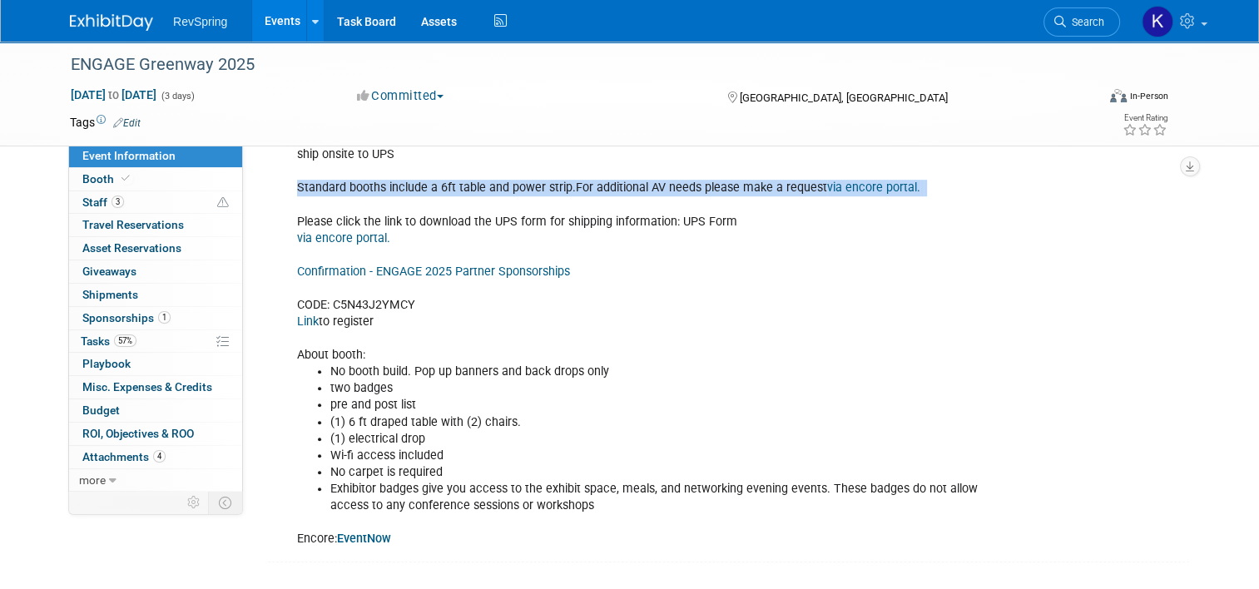
scroll to position [907, 0]
click at [138, 332] on link "57% Tasks 57%" at bounding box center [155, 341] width 173 height 22
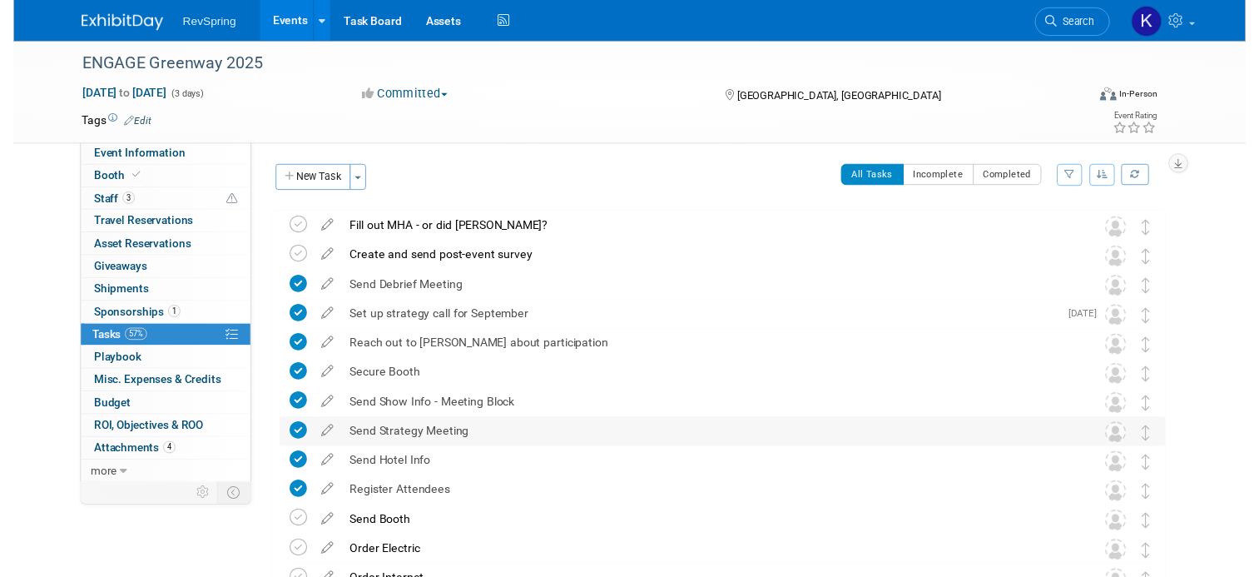
scroll to position [146, 0]
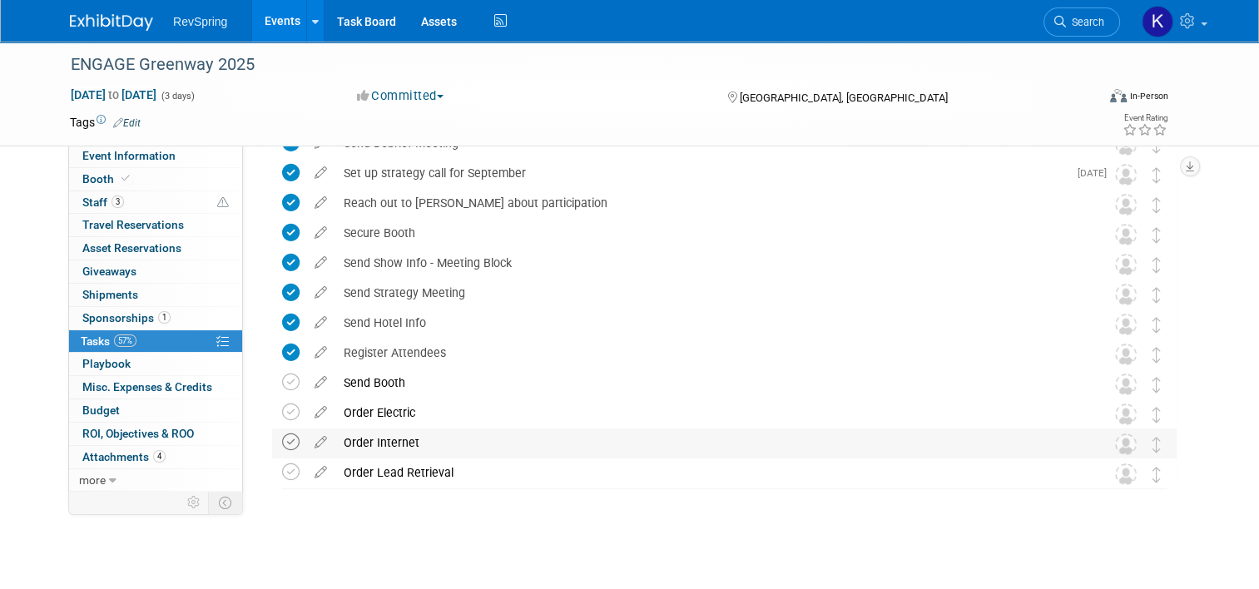
click at [284, 441] on icon at bounding box center [290, 442] width 17 height 17
click at [306, 443] on icon at bounding box center [320, 439] width 29 height 21
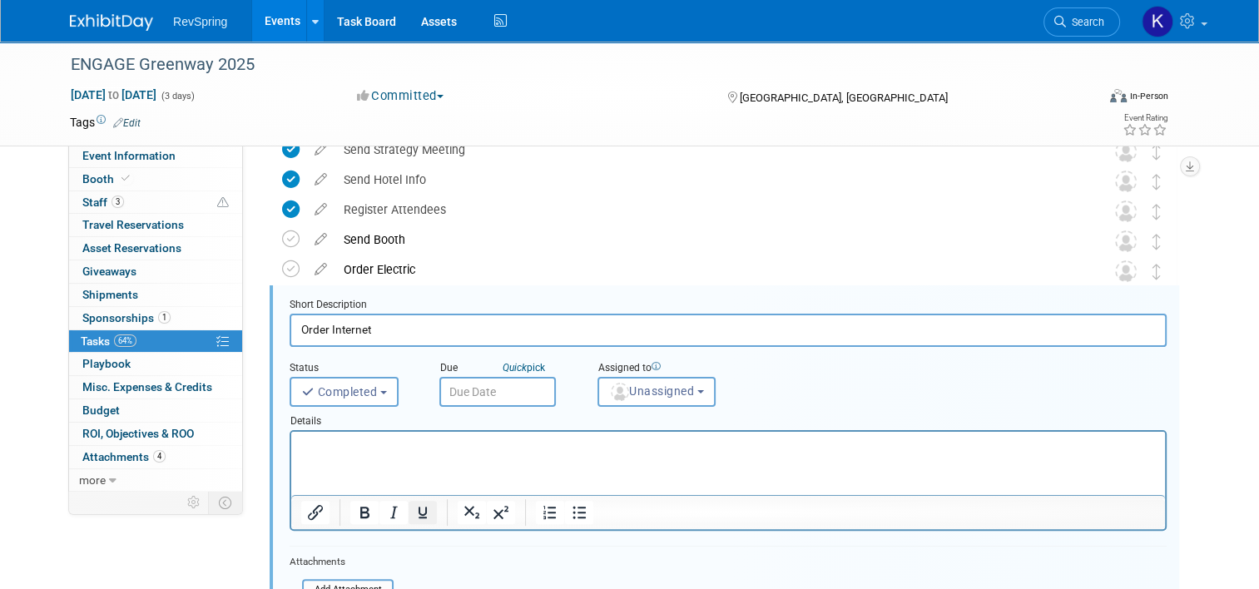
scroll to position [331, 0]
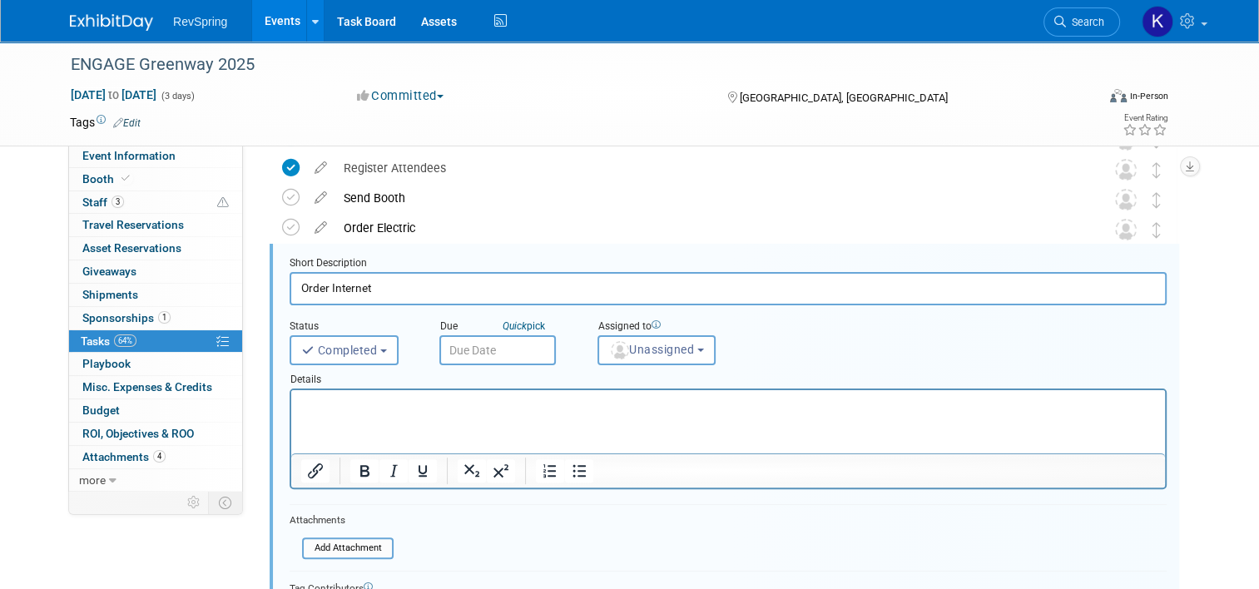
click at [471, 397] on p "Rich Text Area. Press ALT-0 for help." at bounding box center [728, 405] width 855 height 16
click at [405, 276] on input "Order Internet" at bounding box center [728, 288] width 877 height 32
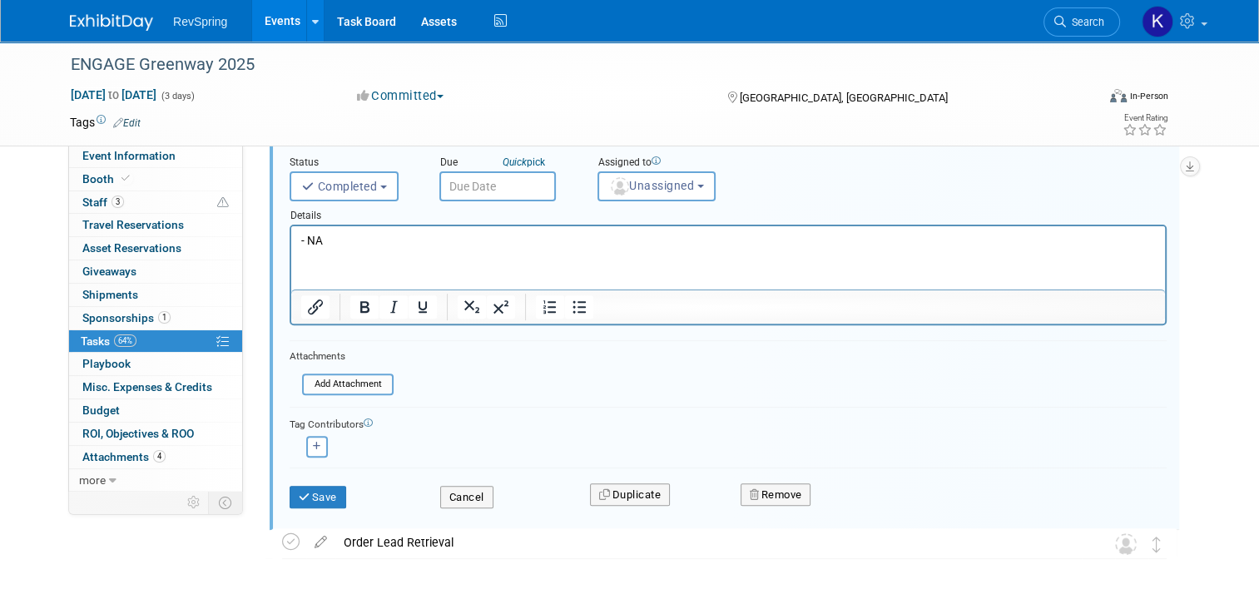
scroll to position [497, 0]
type input "Order Internet - NA"
click at [300, 484] on button "Save" at bounding box center [318, 495] width 57 height 23
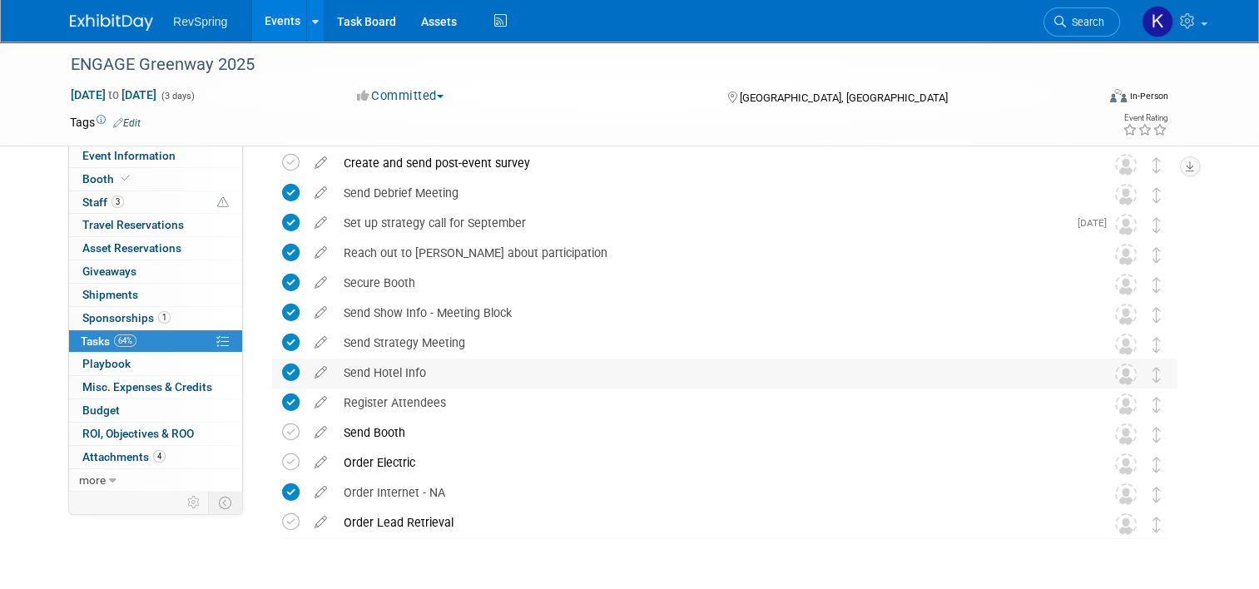
scroll to position [0, 0]
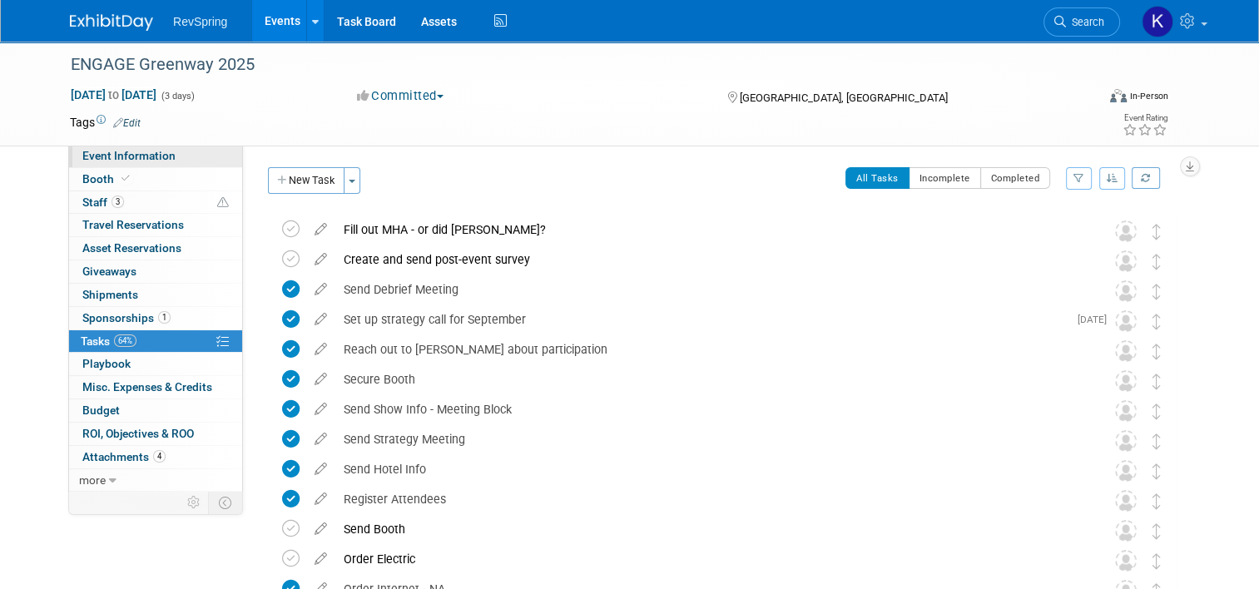
click at [129, 161] on span "Event Information" at bounding box center [128, 155] width 93 height 13
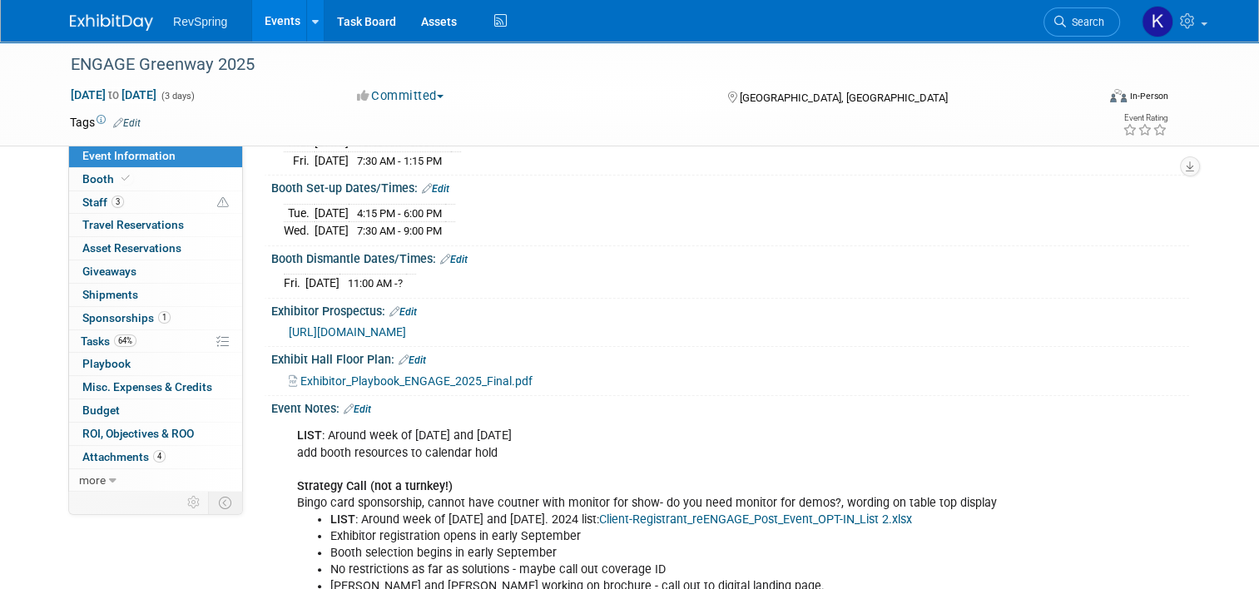
scroll to position [256, 0]
